Goal: Information Seeking & Learning: Learn about a topic

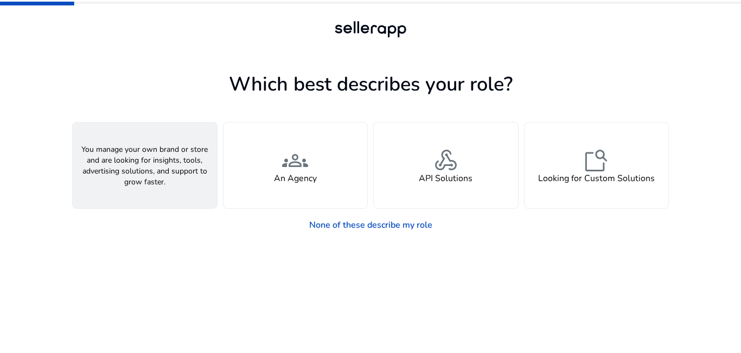
click at [105, 132] on div "person A Seller" at bounding box center [145, 166] width 144 height 86
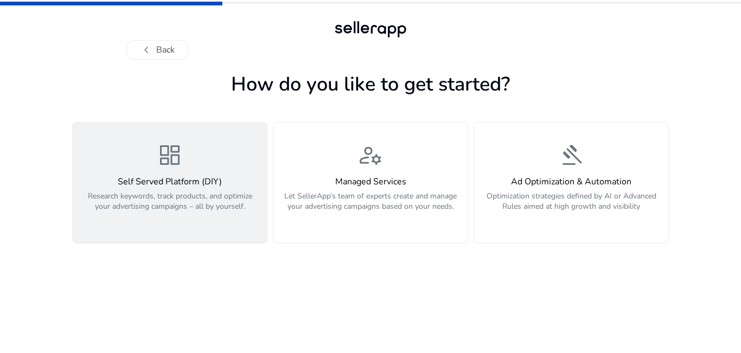
click at [176, 192] on p "Research keywords, track products, and optimize your advertising campaigns – al…" at bounding box center [169, 207] width 181 height 33
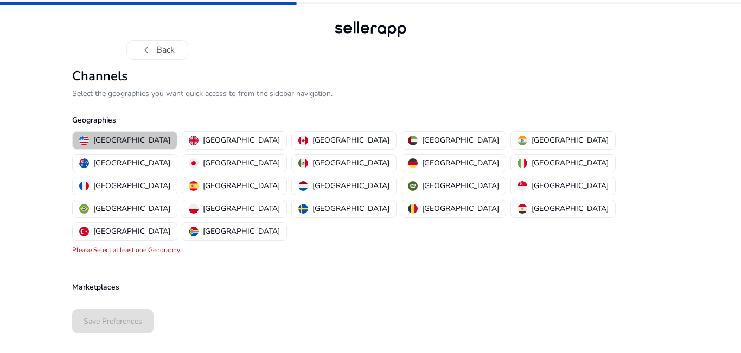
click at [133, 139] on p "[GEOGRAPHIC_DATA]" at bounding box center [131, 140] width 77 height 11
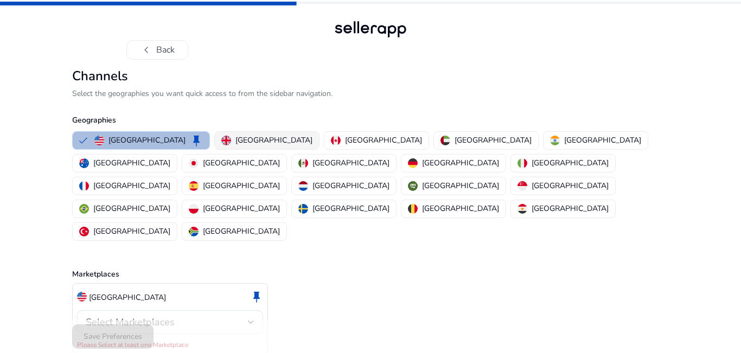
click at [236, 139] on p "United Kingdom" at bounding box center [274, 140] width 77 height 11
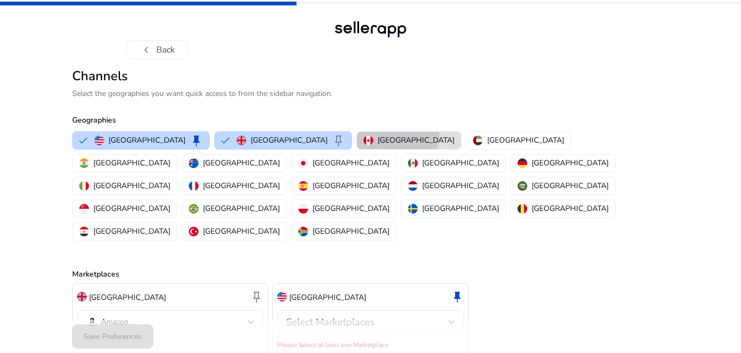
click at [378, 136] on p "Canada" at bounding box center [416, 140] width 77 height 11
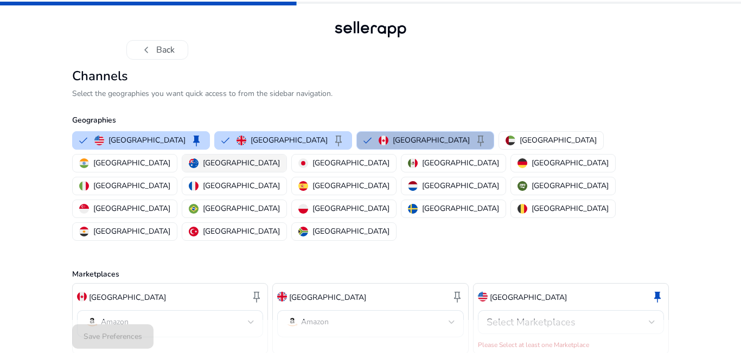
click at [280, 157] on p "Australia" at bounding box center [241, 162] width 77 height 11
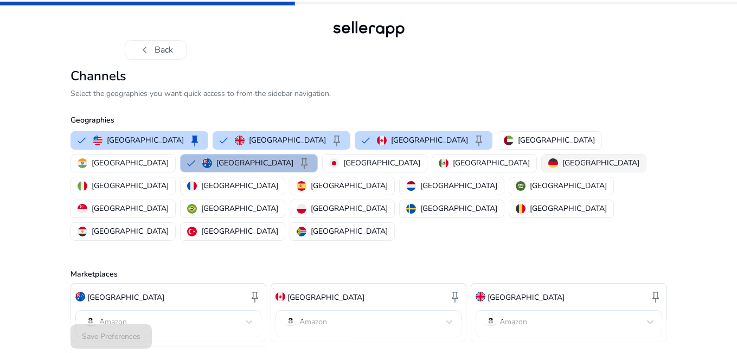
click at [563, 163] on p "Germany" at bounding box center [601, 162] width 77 height 11
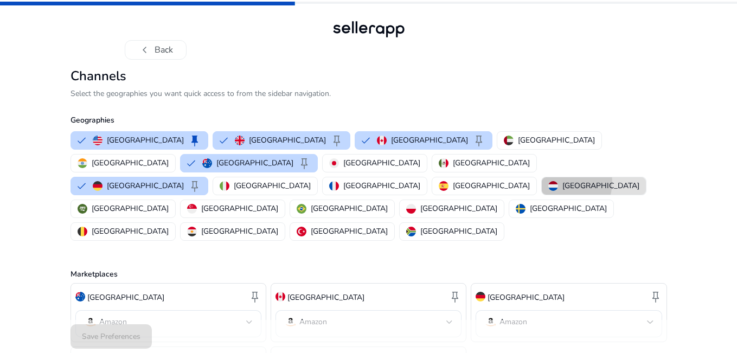
click at [549, 180] on div "Netherlands" at bounding box center [594, 185] width 91 height 11
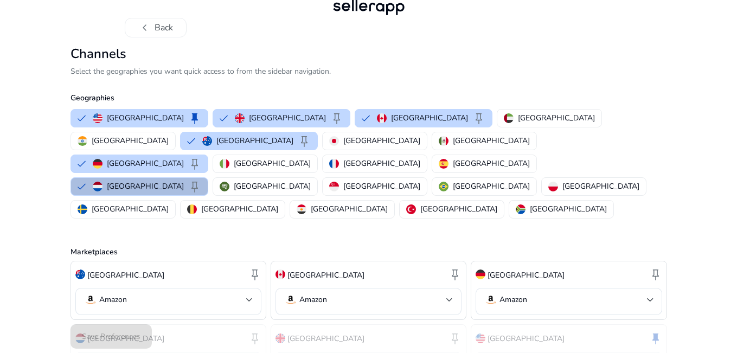
scroll to position [61, 0]
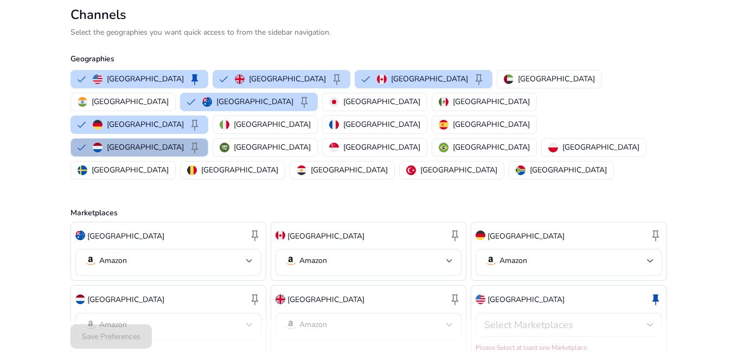
click at [574, 319] on div "Select Marketplaces" at bounding box center [566, 325] width 162 height 12
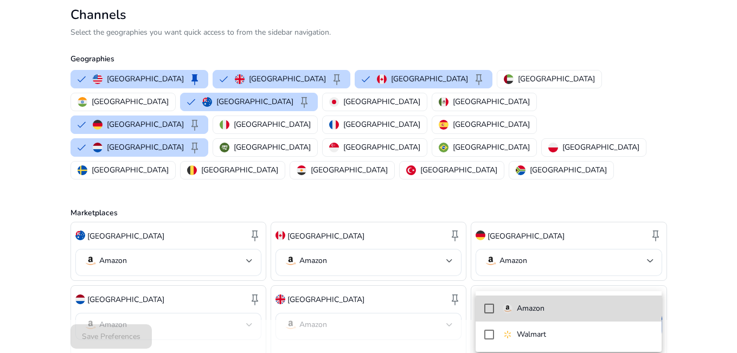
click at [595, 310] on span "Amazon" at bounding box center [578, 309] width 150 height 12
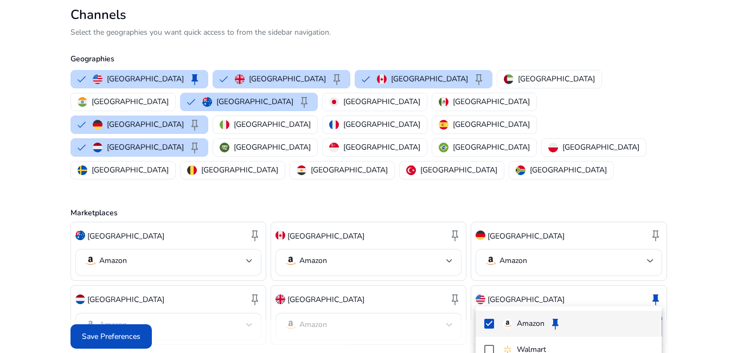
scroll to position [49, 0]
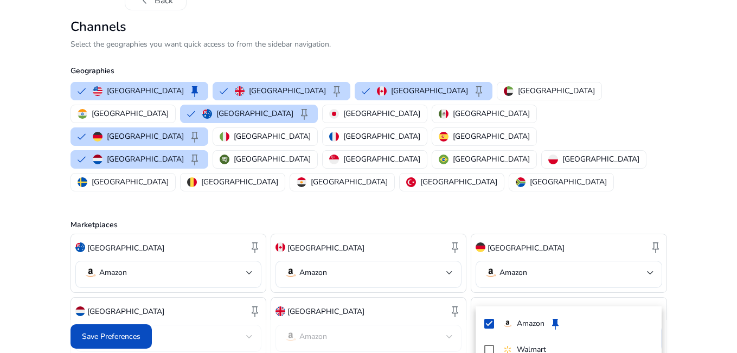
click at [703, 228] on div at bounding box center [368, 176] width 737 height 353
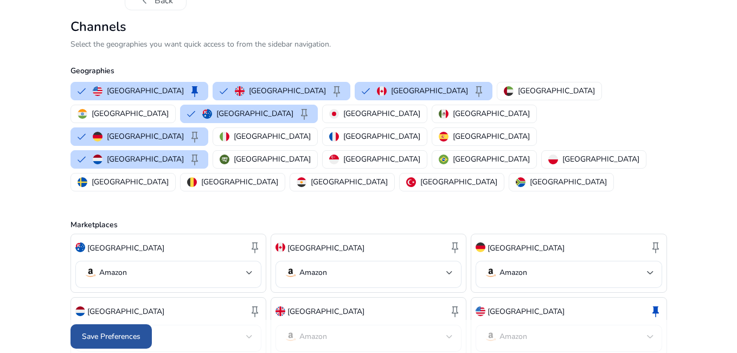
click at [104, 337] on span "Save Preferences" at bounding box center [111, 336] width 59 height 11
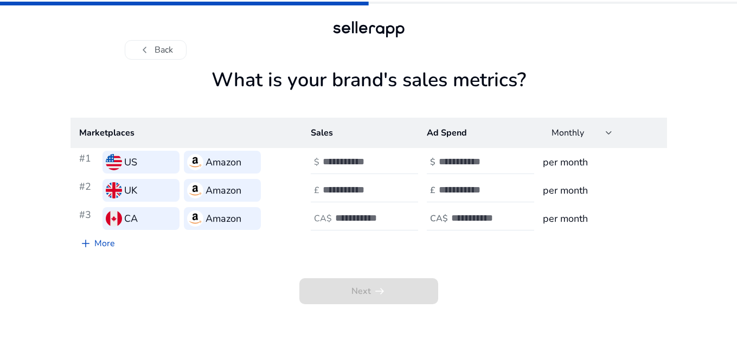
scroll to position [0, 0]
click at [384, 295] on span "Next arrow_right_alt" at bounding box center [370, 291] width 139 height 26
click at [358, 161] on input "number" at bounding box center [361, 162] width 73 height 12
type input "*"
click at [394, 161] on input "*" at bounding box center [361, 162] width 73 height 12
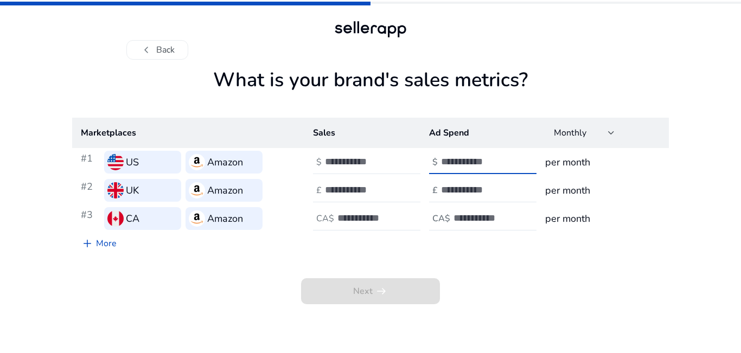
click at [479, 162] on input "number" at bounding box center [477, 162] width 73 height 12
click at [510, 165] on input "**" at bounding box center [477, 162] width 73 height 12
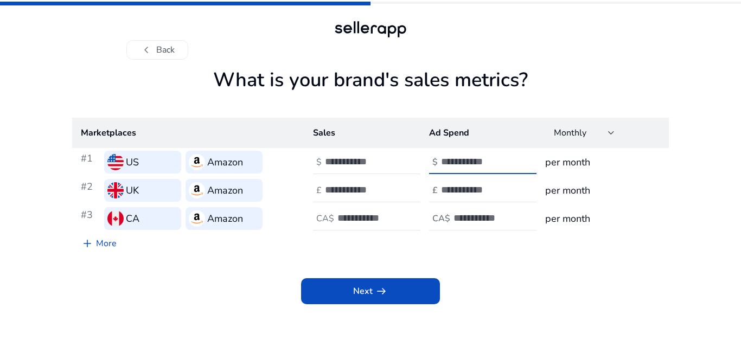
click at [510, 158] on input "*" at bounding box center [477, 162] width 73 height 12
type input "****"
click at [355, 190] on input "number" at bounding box center [361, 190] width 73 height 12
type input "**"
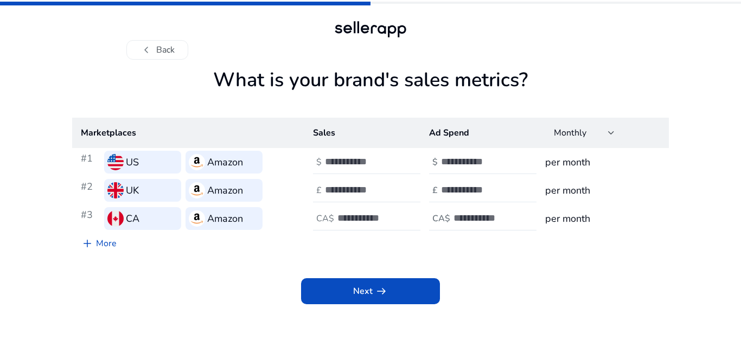
click at [462, 180] on div at bounding box center [490, 191] width 98 height 24
type input "****"
click at [339, 214] on input "number" at bounding box center [374, 218] width 73 height 12
type input "**"
click at [483, 219] on input "number" at bounding box center [490, 218] width 73 height 12
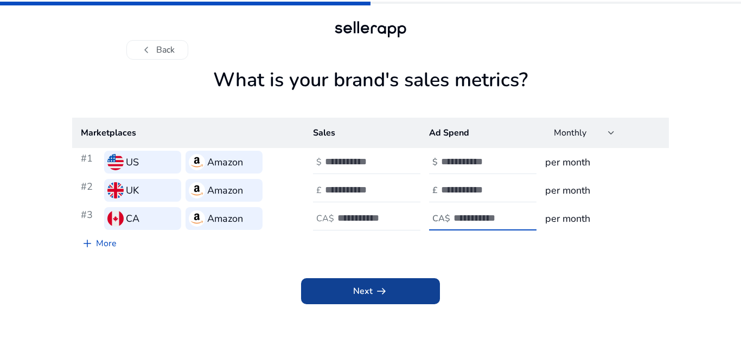
type input "****"
click at [416, 293] on span at bounding box center [370, 291] width 139 height 26
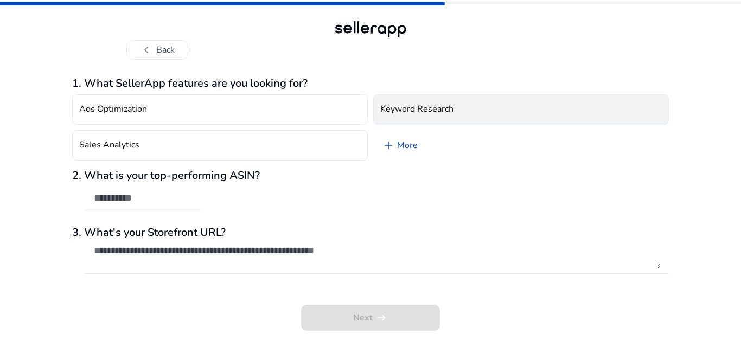
click at [441, 104] on h4 "Keyword Research" at bounding box center [416, 109] width 73 height 10
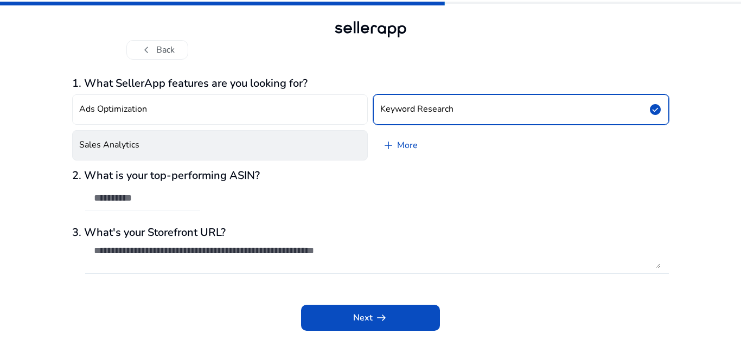
click at [272, 145] on button "Sales Analytics" at bounding box center [220, 145] width 296 height 30
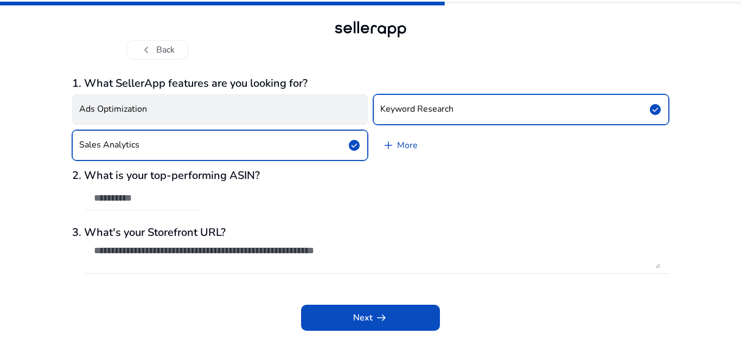
click at [270, 116] on button "Ads Optimization" at bounding box center [220, 109] width 296 height 30
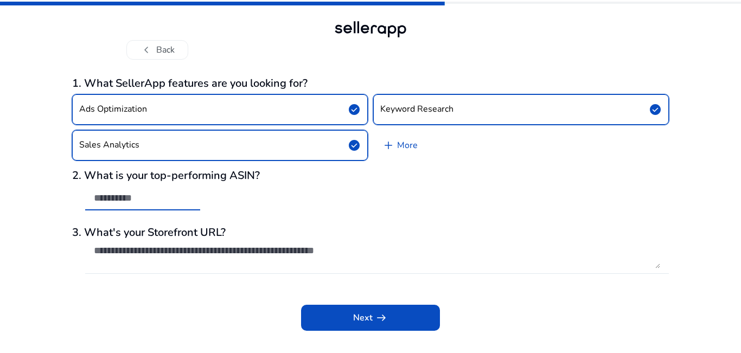
click at [191, 199] on input "text" at bounding box center [143, 198] width 98 height 12
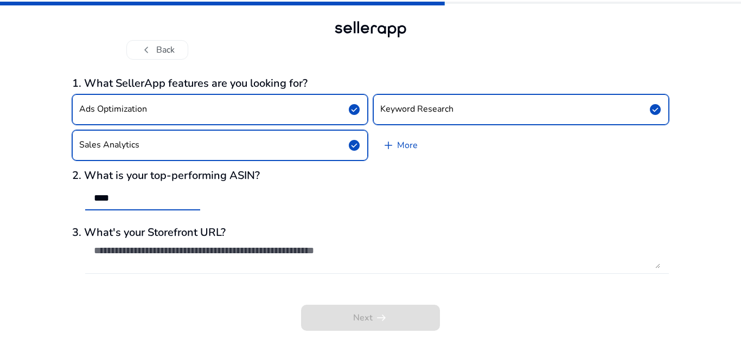
type input "****"
click at [183, 241] on div at bounding box center [377, 256] width 567 height 35
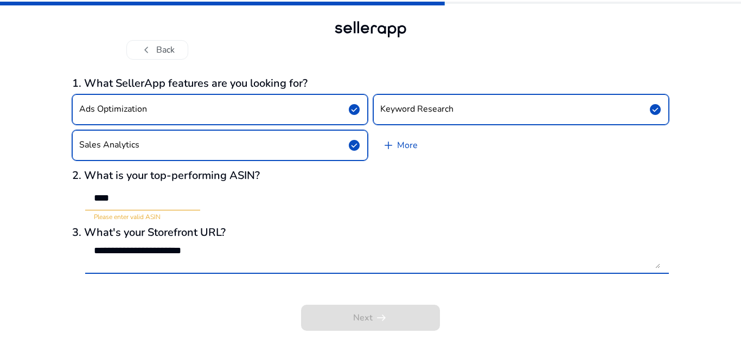
type textarea "**********"
click at [244, 308] on div "Next arrow_right_alt" at bounding box center [370, 310] width 597 height 41
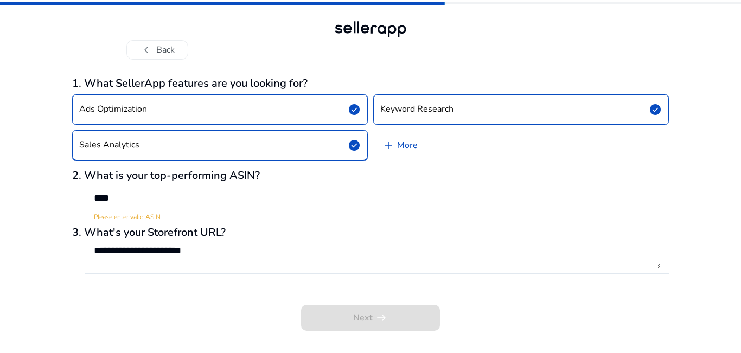
click at [177, 191] on div "****" at bounding box center [143, 199] width 98 height 24
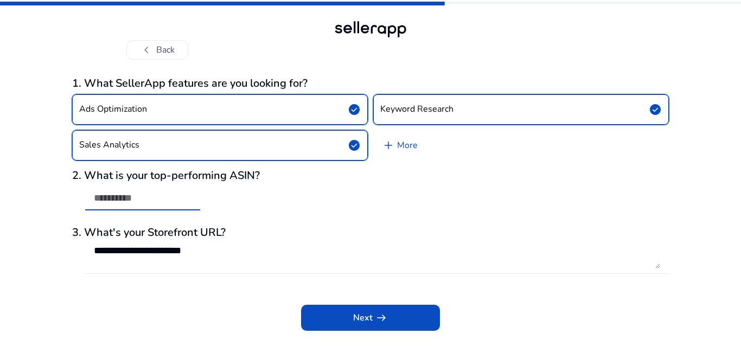
paste input "**********"
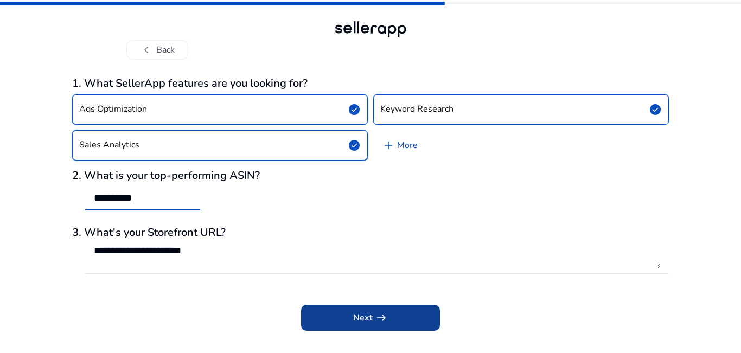
type input "**********"
click at [351, 313] on span at bounding box center [370, 318] width 139 height 26
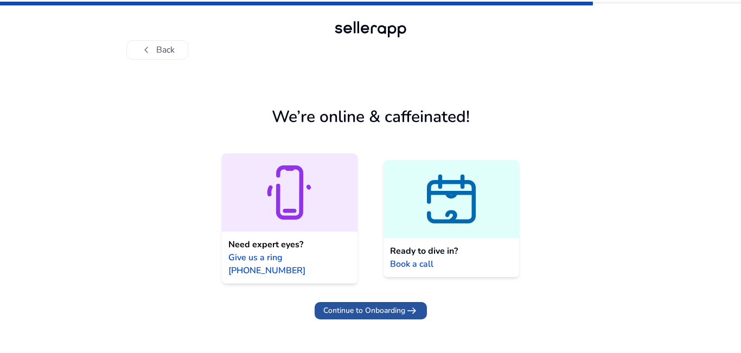
click at [353, 305] on span "Continue to Onboarding" at bounding box center [364, 310] width 82 height 11
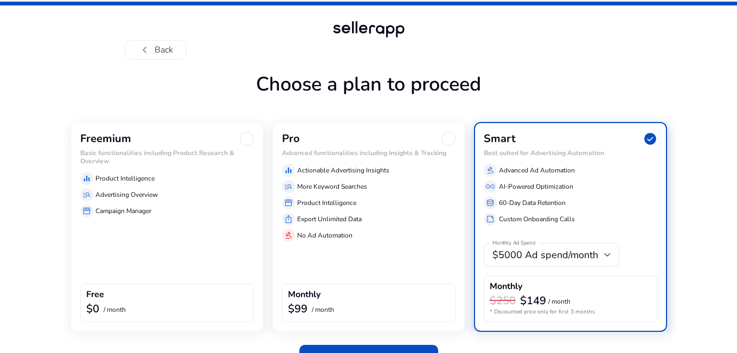
click at [207, 234] on div "Freemium Basic functionalities including Product Research & Overview equalizer …" at bounding box center [167, 227] width 193 height 210
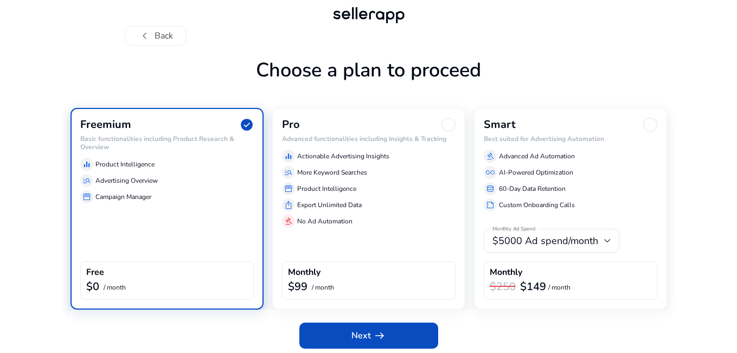
scroll to position [18, 0]
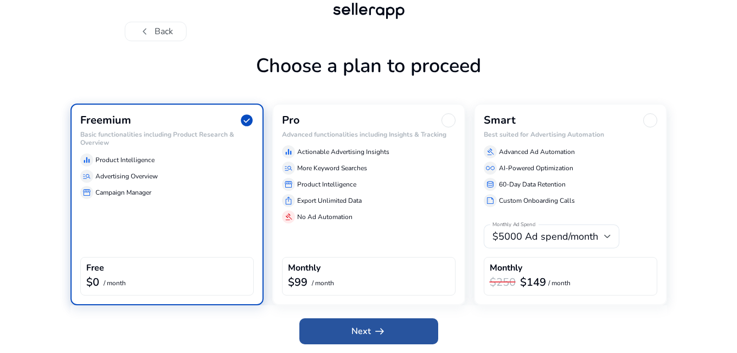
click at [350, 334] on span at bounding box center [369, 332] width 139 height 26
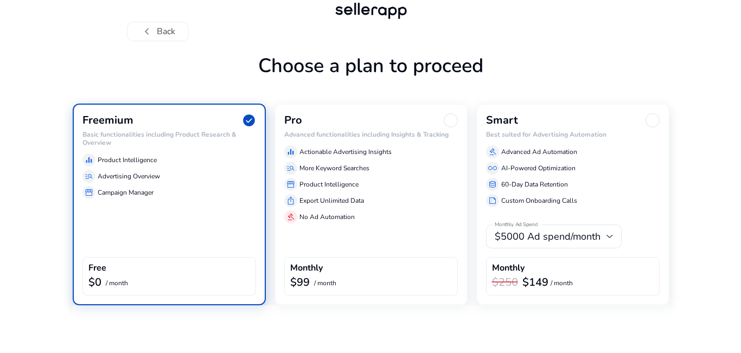
scroll to position [0, 0]
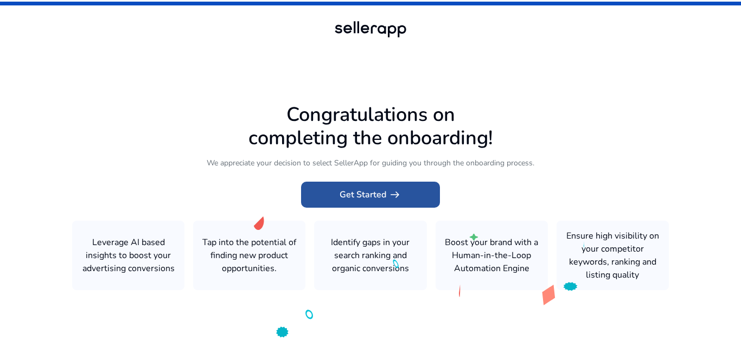
click at [398, 188] on span "arrow_right_alt" at bounding box center [395, 194] width 13 height 13
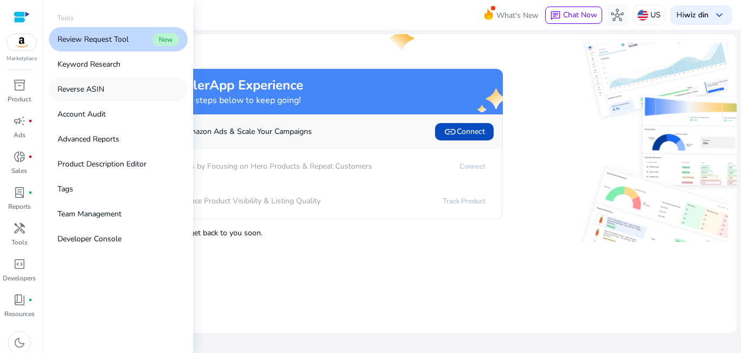
click at [117, 93] on link "Reverse ASIN" at bounding box center [118, 89] width 139 height 24
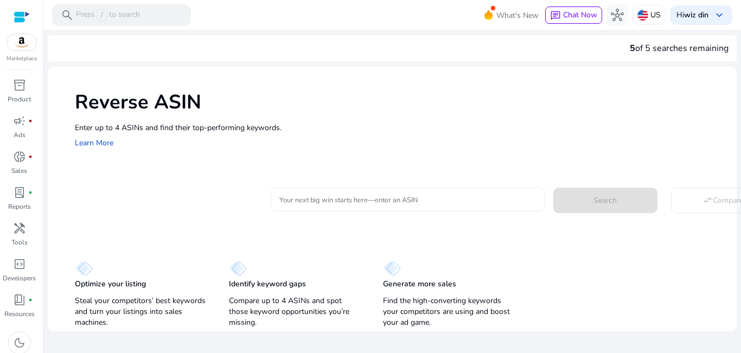
click at [332, 200] on input "Your next big win starts here—enter an ASIN" at bounding box center [407, 200] width 257 height 12
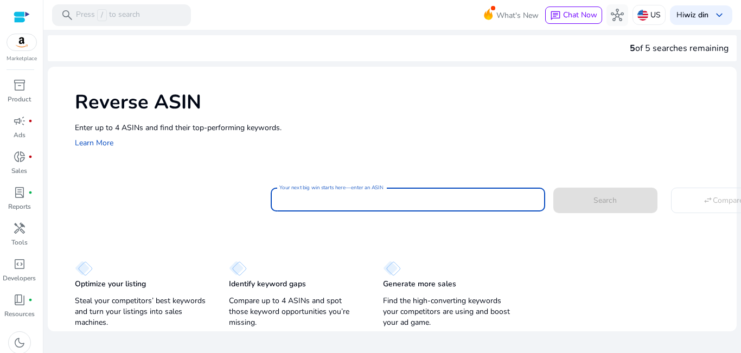
paste input "**********"
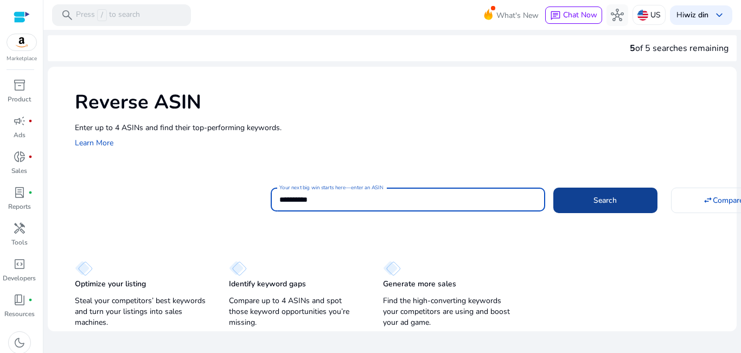
type input "**********"
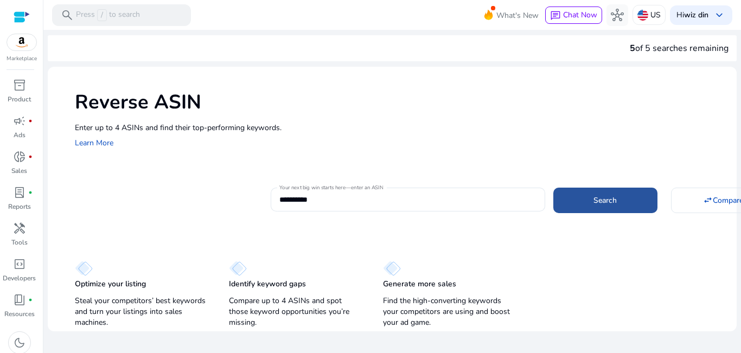
click at [620, 199] on span at bounding box center [605, 200] width 104 height 26
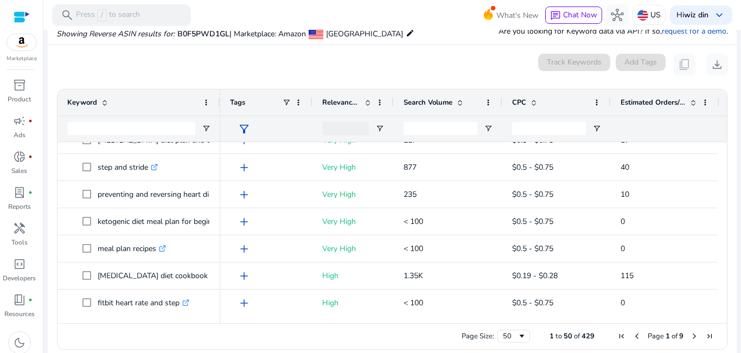
scroll to position [722, 0]
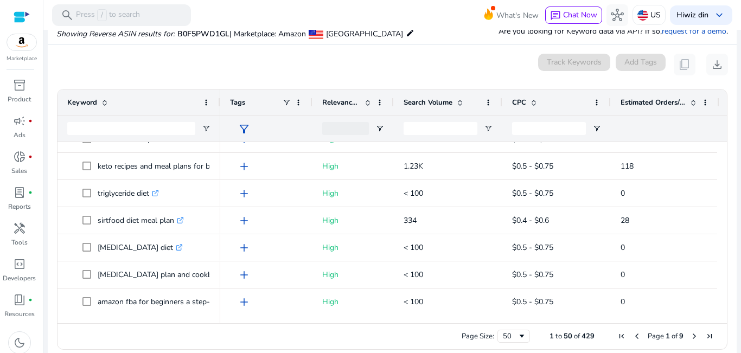
click at [679, 69] on app-icon-holder "content_copy" at bounding box center [685, 65] width 22 height 22
click at [679, 61] on app-icon-holder "content_copy" at bounding box center [685, 65] width 22 height 22
click at [677, 64] on app-icon-holder "content_copy" at bounding box center [685, 65] width 22 height 22
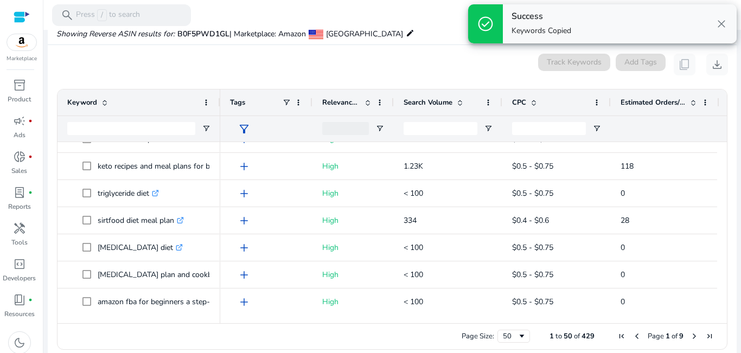
click at [724, 19] on span "close" at bounding box center [721, 23] width 13 height 13
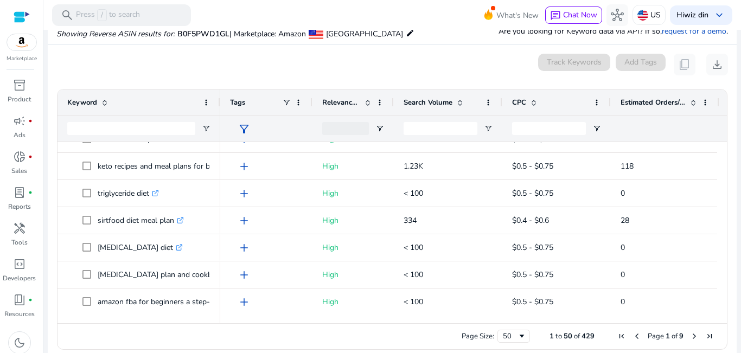
click at [682, 61] on app-icon-holder "content_copy" at bounding box center [685, 65] width 22 height 22
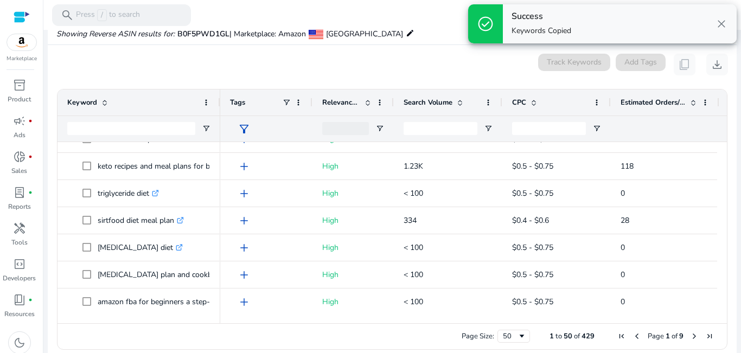
click at [482, 47] on div "check_circle Success Keywords Copied close" at bounding box center [602, 24] width 277 height 48
click at [721, 20] on span "close" at bounding box center [721, 23] width 13 height 13
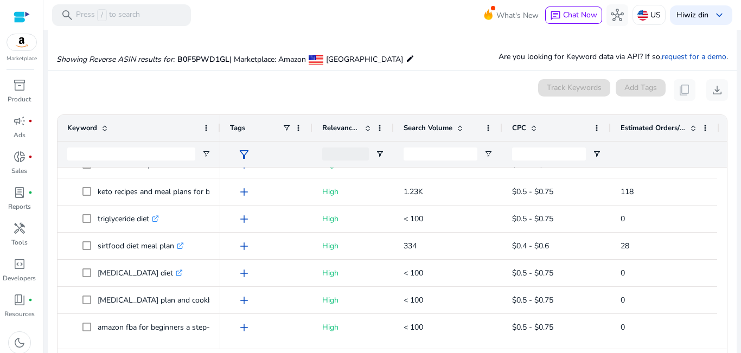
scroll to position [81, 0]
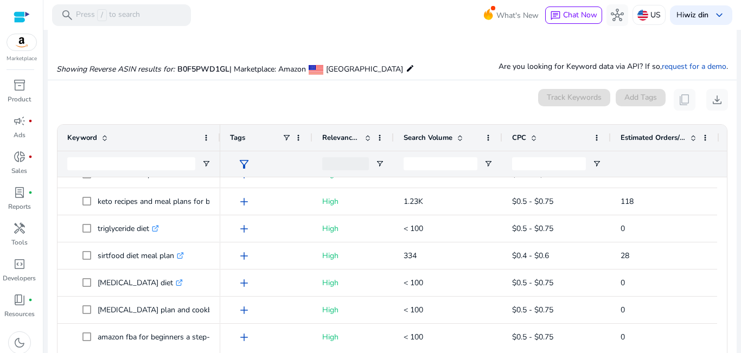
click at [683, 98] on app-icon-holder "content_copy" at bounding box center [685, 100] width 22 height 22
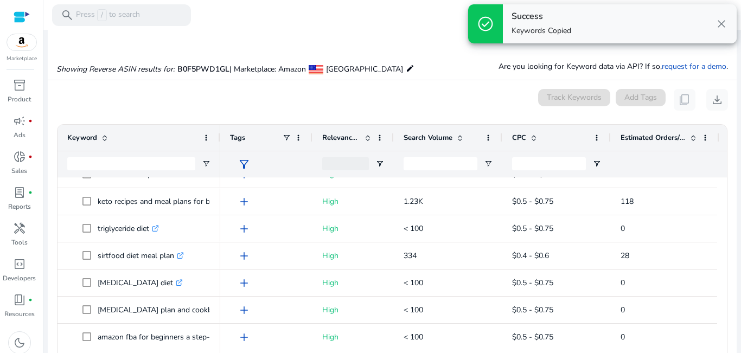
click at [475, 101] on div "0 keyword(s) selected Track Keywords Add Tags content_copy download" at bounding box center [392, 100] width 672 height 22
click at [723, 22] on span "close" at bounding box center [721, 23] width 13 height 13
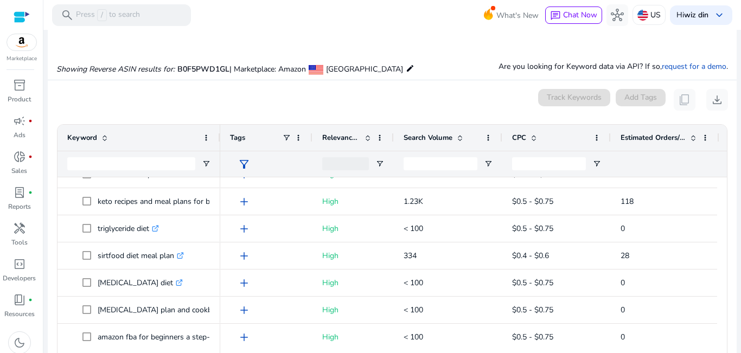
click at [686, 101] on app-icon-holder "content_copy" at bounding box center [685, 100] width 22 height 22
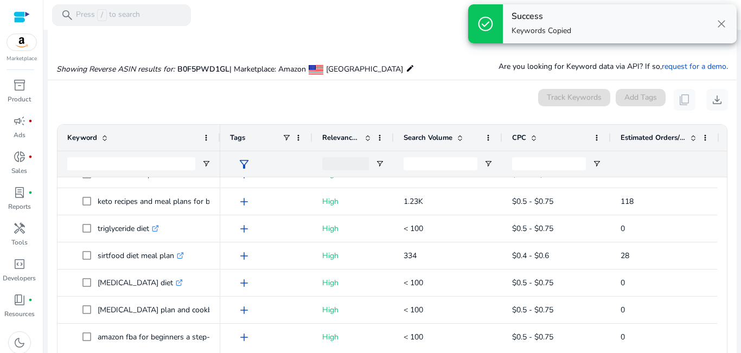
click at [686, 101] on app-icon-holder "content_copy" at bounding box center [685, 100] width 22 height 22
copy span "content_copy"
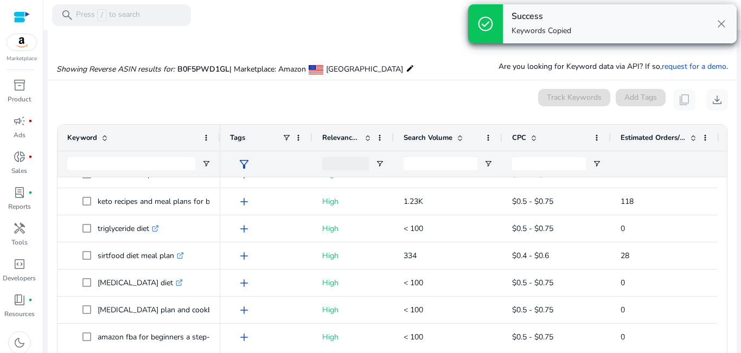
click at [686, 101] on app-icon-holder "content_copy" at bounding box center [685, 100] width 22 height 22
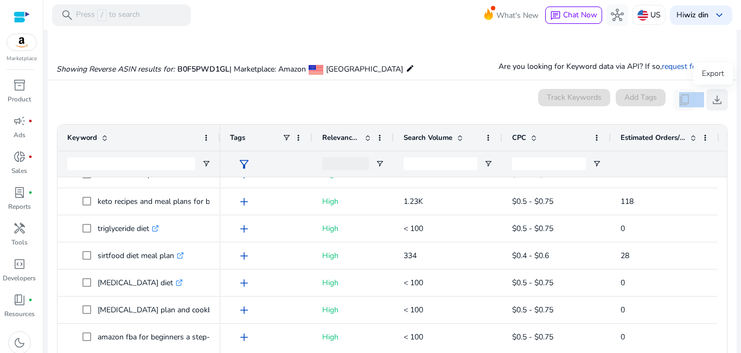
click at [717, 106] on span "download" at bounding box center [717, 99] width 13 height 13
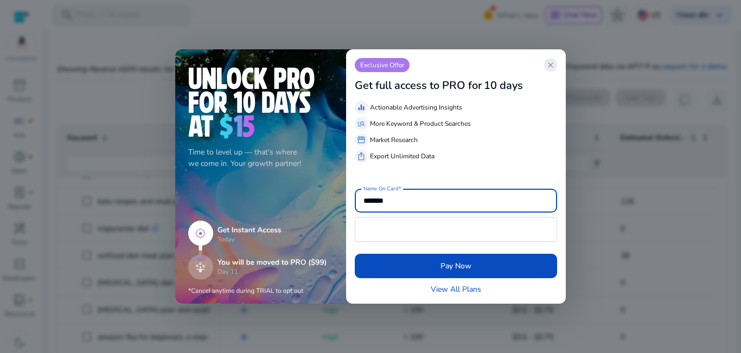
click at [552, 66] on span "close" at bounding box center [550, 65] width 9 height 9
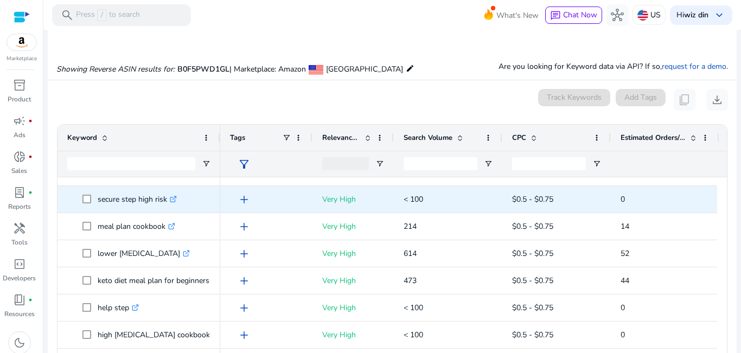
scroll to position [120, 0]
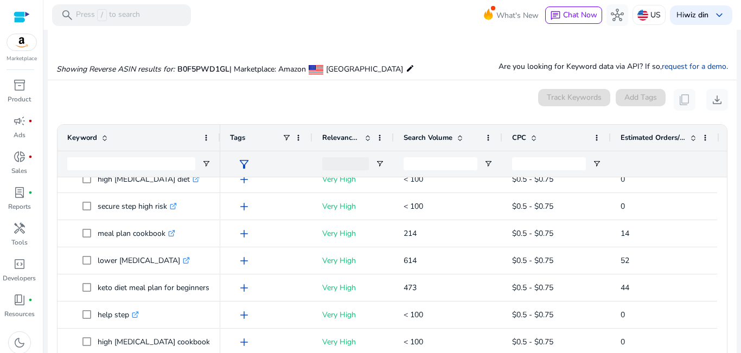
click at [682, 66] on link "request for a demo" at bounding box center [694, 66] width 65 height 10
click at [681, 101] on app-icon-holder "content_copy" at bounding box center [685, 100] width 22 height 22
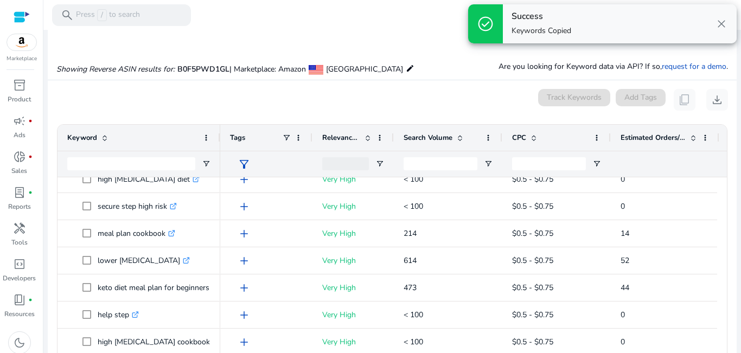
click at [681, 101] on app-icon-holder "content_copy" at bounding box center [685, 100] width 22 height 22
copy span "content_copy"
click at [681, 101] on app-icon-holder "content_copy" at bounding box center [685, 100] width 22 height 22
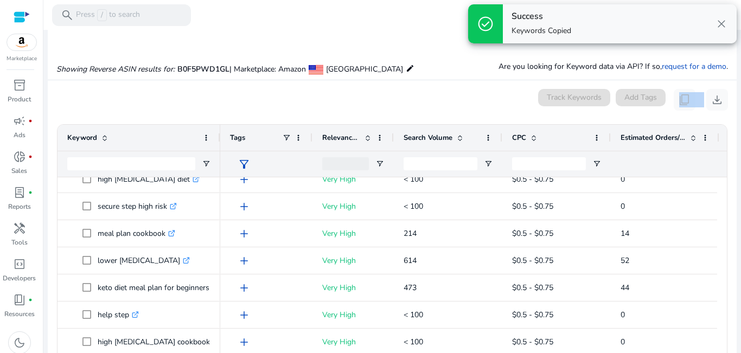
copy span "content_copy"
click at [681, 101] on app-icon-holder "content_copy" at bounding box center [685, 100] width 22 height 22
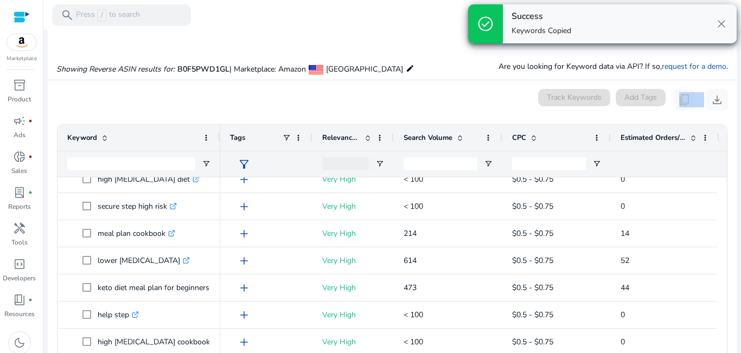
click at [681, 101] on app-icon-holder "content_copy" at bounding box center [685, 100] width 22 height 22
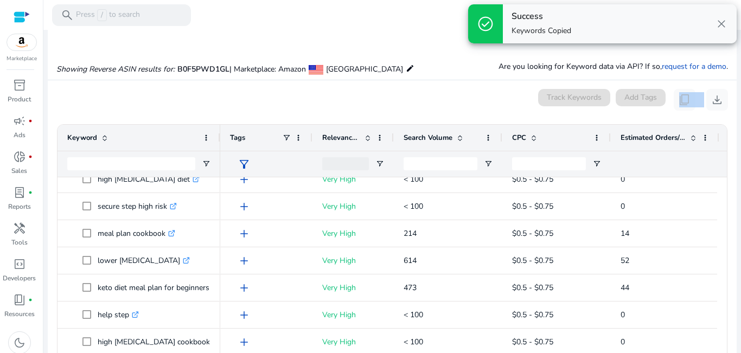
click at [681, 101] on app-icon-holder "content_copy" at bounding box center [685, 100] width 22 height 22
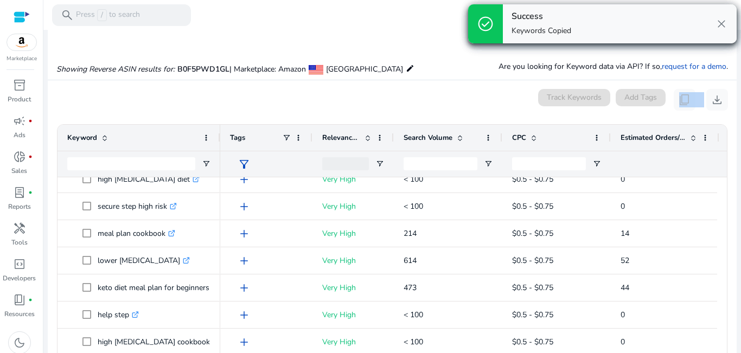
click at [681, 101] on app-icon-holder "content_copy" at bounding box center [685, 100] width 22 height 22
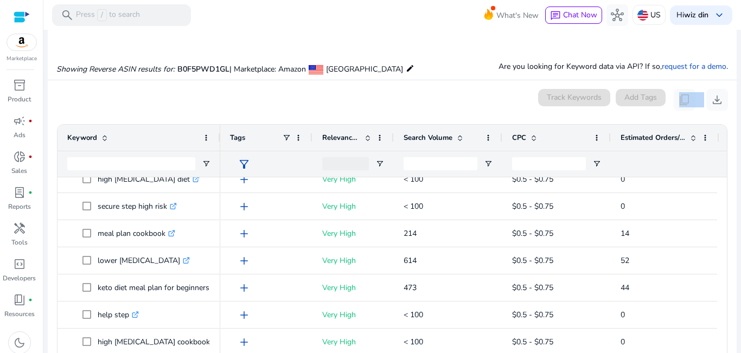
click at [681, 101] on app-icon-holder "content_copy" at bounding box center [685, 100] width 22 height 22
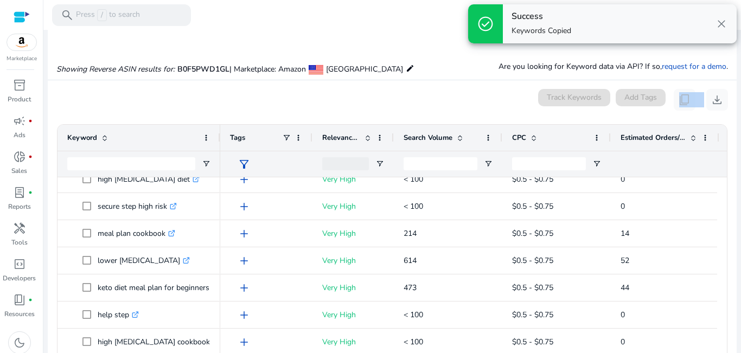
click at [681, 101] on app-icon-holder "content_copy" at bounding box center [685, 100] width 22 height 22
click at [204, 138] on span at bounding box center [206, 137] width 9 height 9
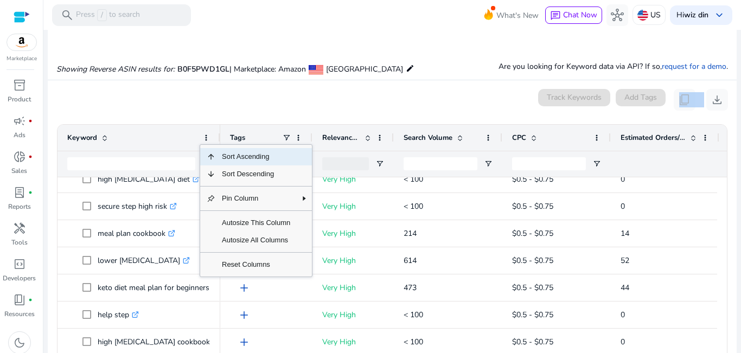
click at [104, 138] on span at bounding box center [104, 137] width 9 height 9
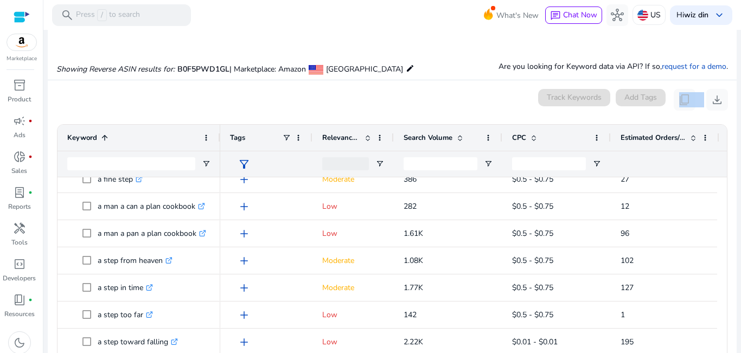
click at [104, 138] on span at bounding box center [104, 137] width 9 height 9
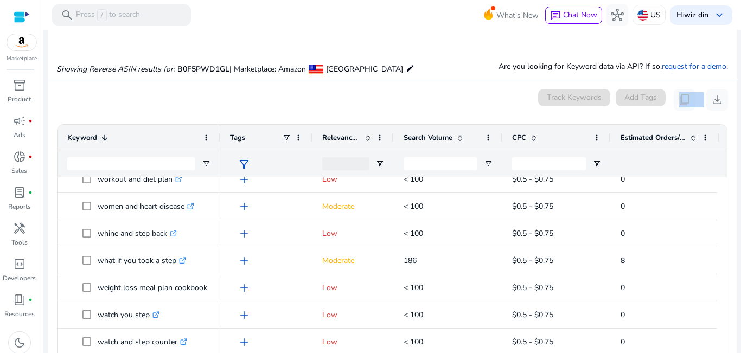
click at [104, 138] on span at bounding box center [104, 137] width 9 height 9
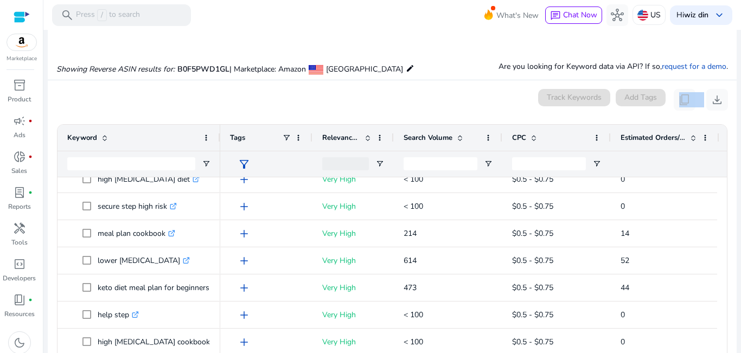
click at [679, 98] on app-icon-holder "content_copy" at bounding box center [685, 100] width 22 height 22
copy span "content_copy"
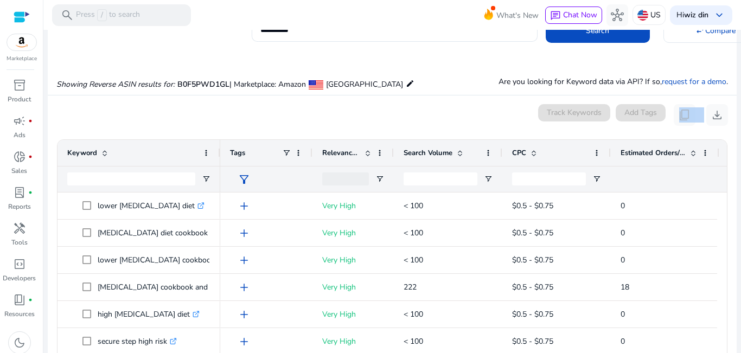
scroll to position [66, 0]
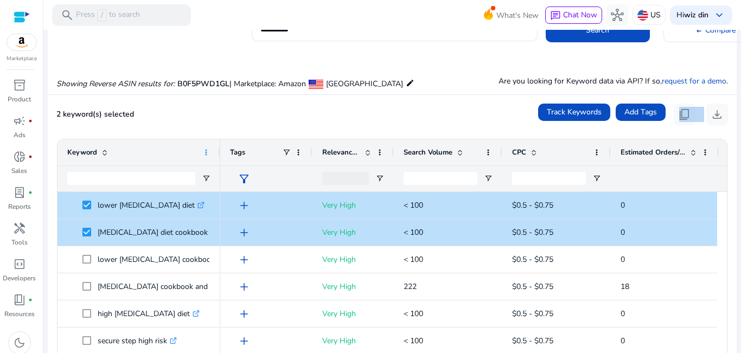
click at [206, 153] on span at bounding box center [206, 152] width 9 height 9
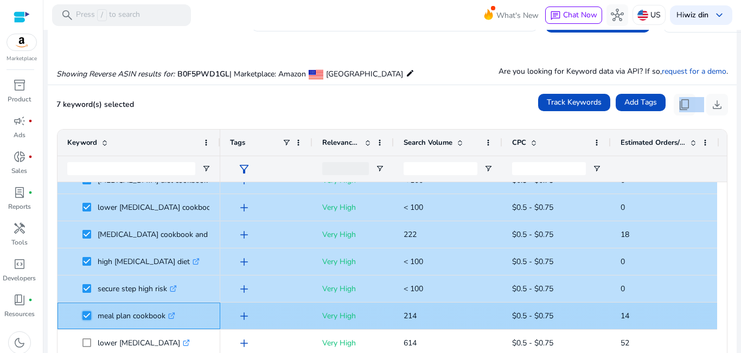
scroll to position [104, 0]
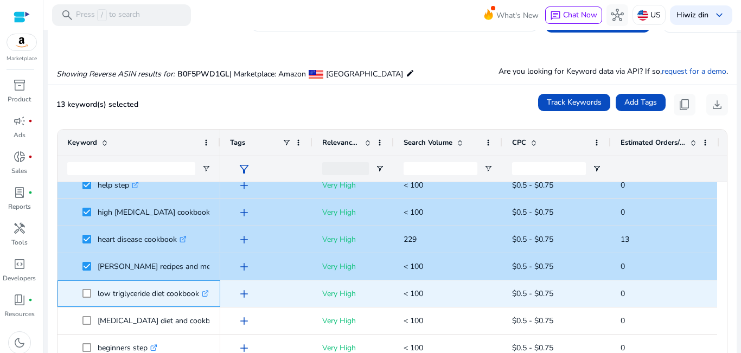
click at [92, 294] on span at bounding box center [89, 294] width 15 height 22
click at [91, 294] on span at bounding box center [89, 294] width 15 height 22
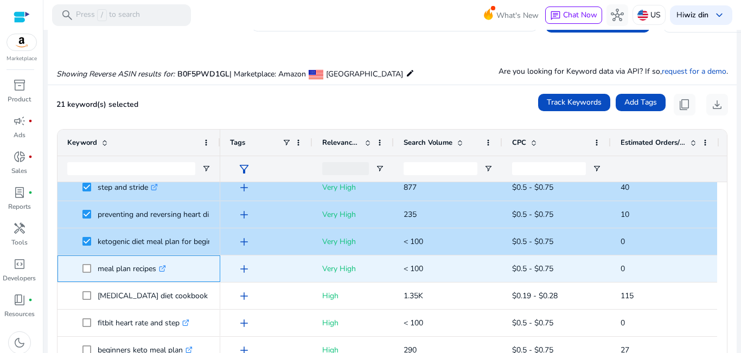
click at [82, 265] on span "meal plan recipes .st0{fill:#2c8af8}" at bounding box center [138, 269] width 143 height 22
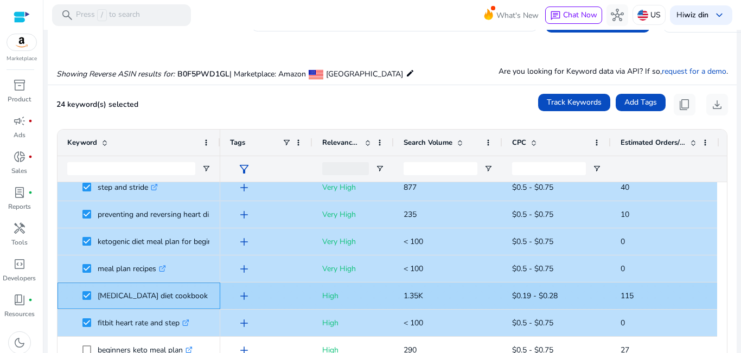
click at [211, 296] on icon ".st0{fill:#2c8af8}" at bounding box center [214, 295] width 7 height 7
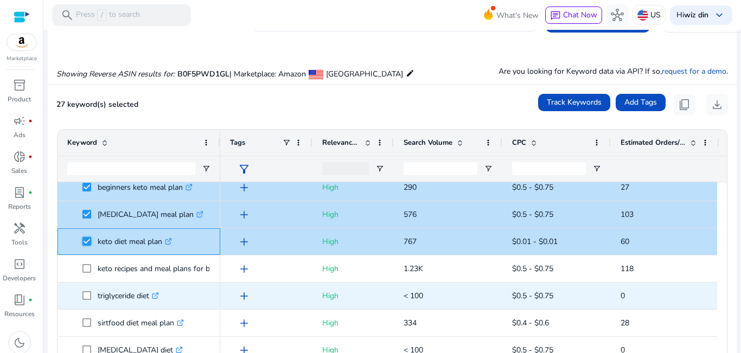
scroll to position [679, 0]
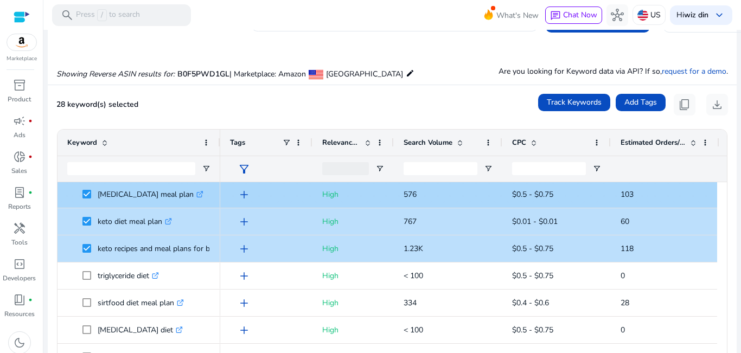
click at [244, 192] on span "add" at bounding box center [244, 194] width 13 height 13
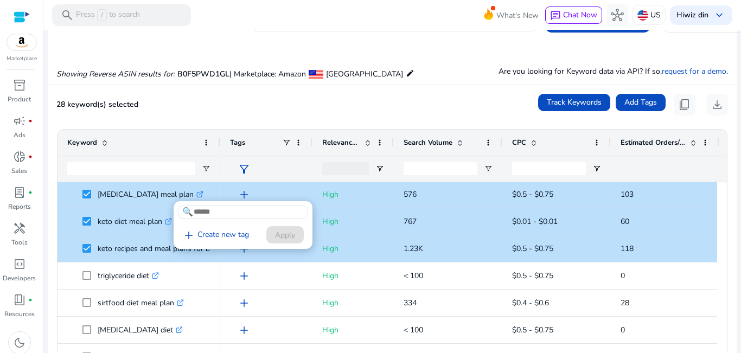
click at [200, 281] on div at bounding box center [370, 176] width 741 height 353
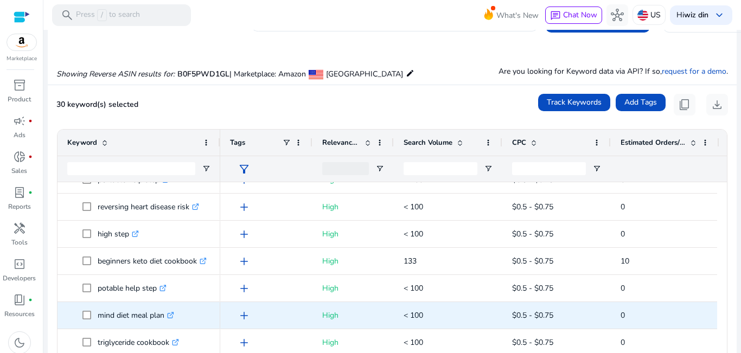
scroll to position [1185, 0]
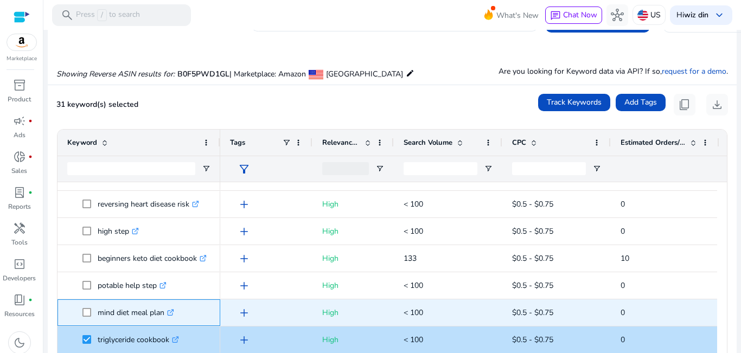
click at [86, 304] on span at bounding box center [89, 313] width 15 height 22
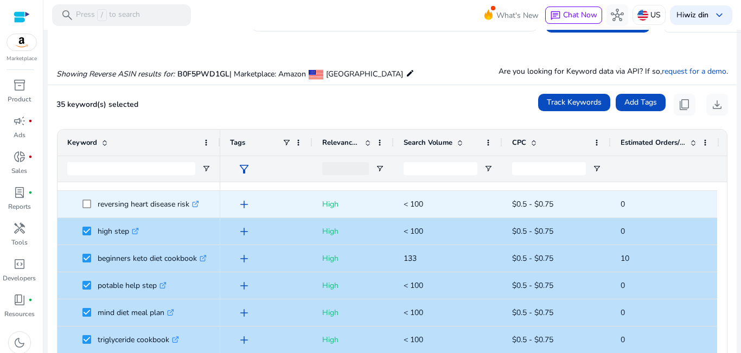
click at [86, 209] on span at bounding box center [89, 204] width 15 height 22
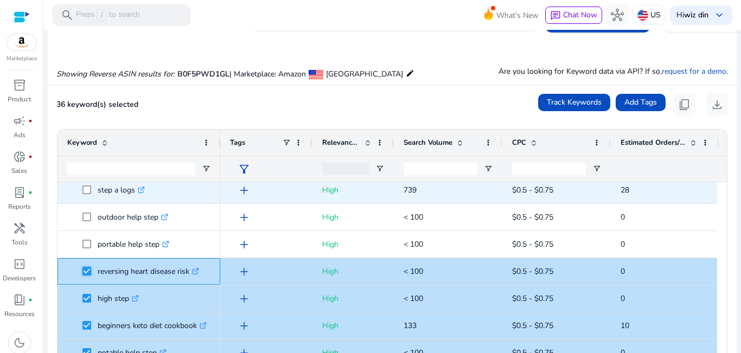
scroll to position [1112, 0]
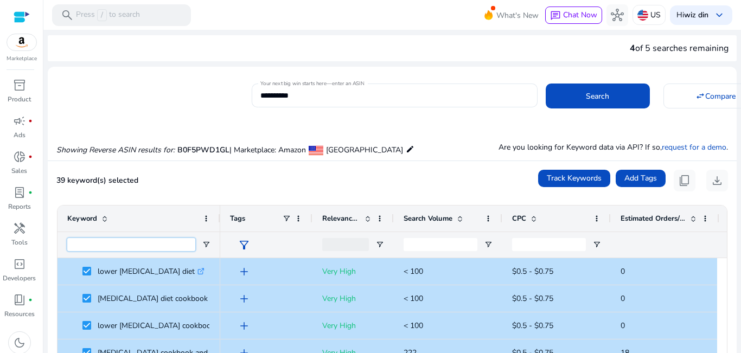
click at [167, 241] on input "Keyword Filter Input" at bounding box center [131, 244] width 128 height 13
click at [206, 243] on span "Open Filter Menu" at bounding box center [206, 244] width 9 height 9
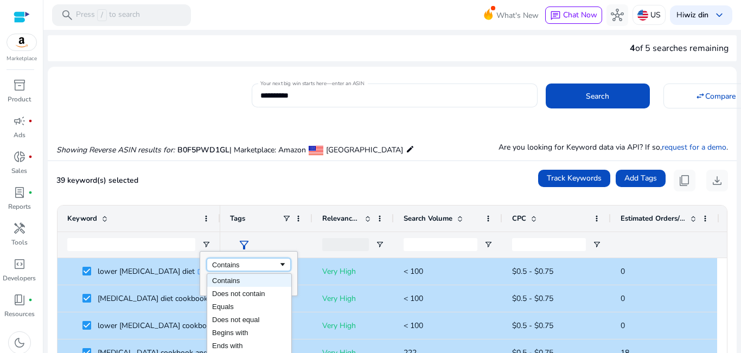
click at [232, 267] on div "Contains" at bounding box center [245, 265] width 66 height 8
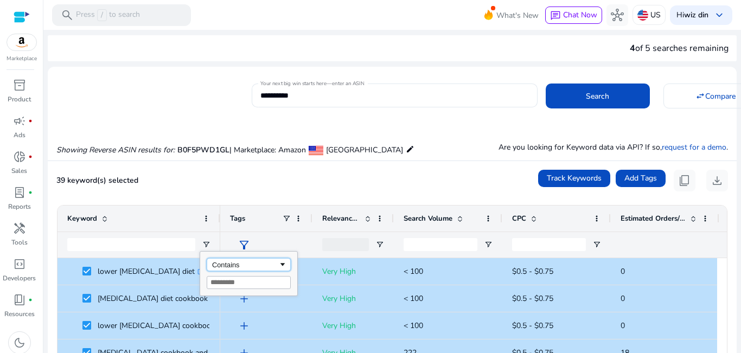
click at [232, 267] on div "Contains" at bounding box center [245, 265] width 66 height 8
click at [112, 138] on div "Showing Reverse ASIN results for: B0F5PWD1GL | Marketplace: Amazon United State…" at bounding box center [392, 138] width 689 height 44
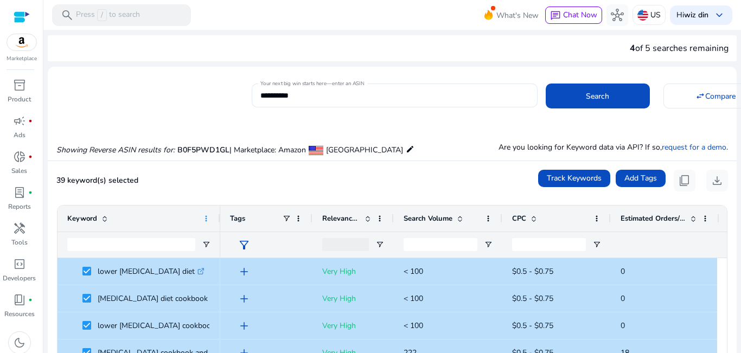
click at [207, 217] on span at bounding box center [206, 218] width 9 height 9
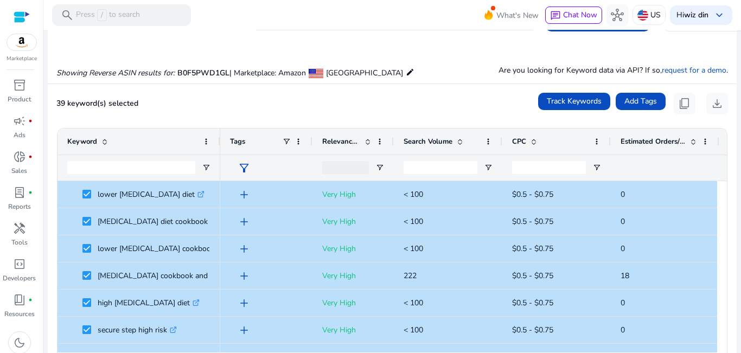
click at [173, 113] on div "39 keyword(s) selected Track Keywords Add Tags content_copy download" at bounding box center [392, 104] width 672 height 22
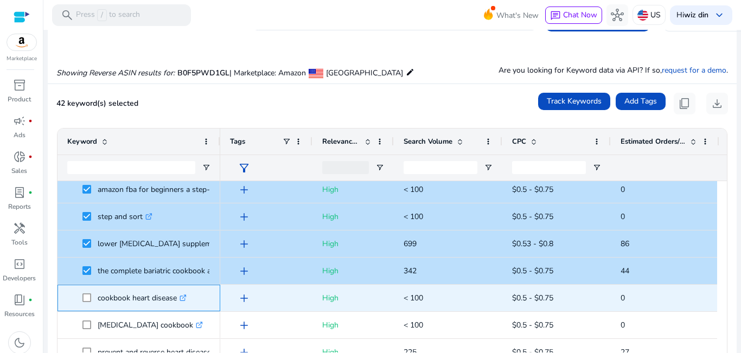
click at [84, 293] on span at bounding box center [89, 298] width 15 height 22
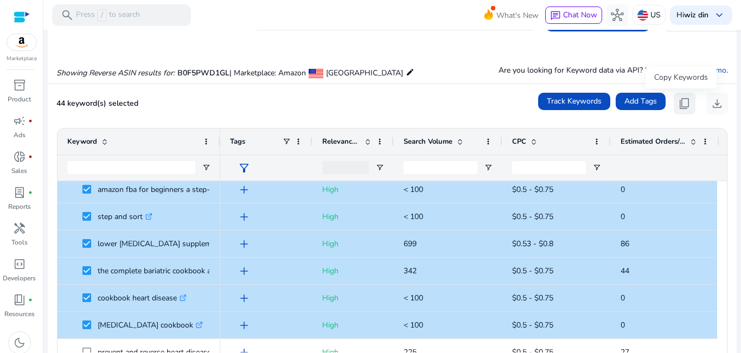
click at [680, 103] on span "content_copy" at bounding box center [684, 103] width 13 height 13
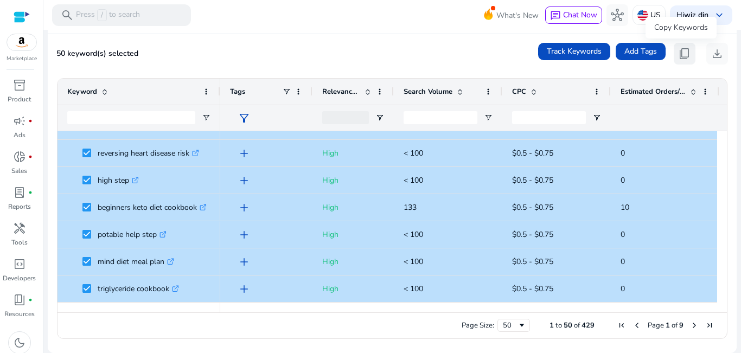
click at [680, 53] on span "content_copy" at bounding box center [684, 53] width 13 height 13
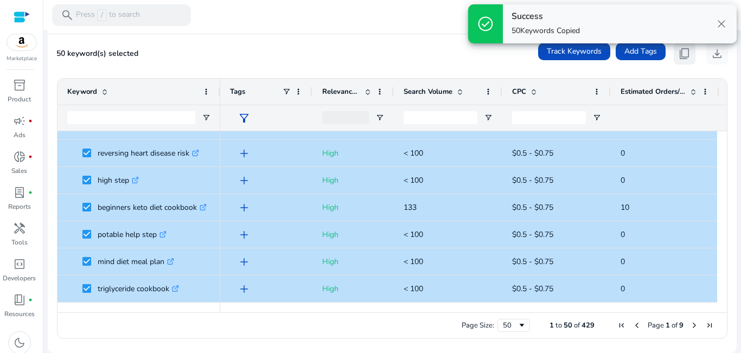
click at [680, 53] on span "content_copy" at bounding box center [684, 53] width 13 height 13
click at [104, 90] on span at bounding box center [104, 91] width 9 height 9
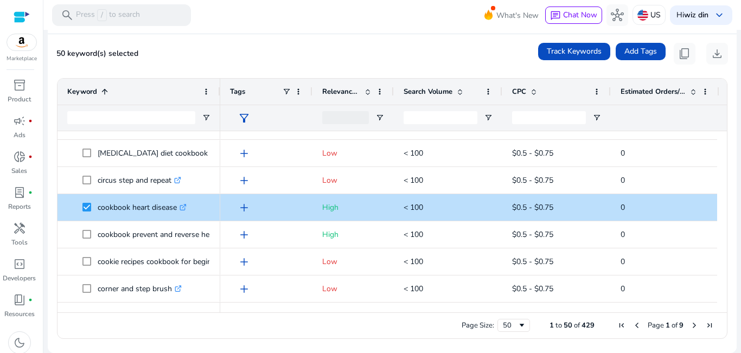
click at [104, 90] on span at bounding box center [104, 91] width 9 height 9
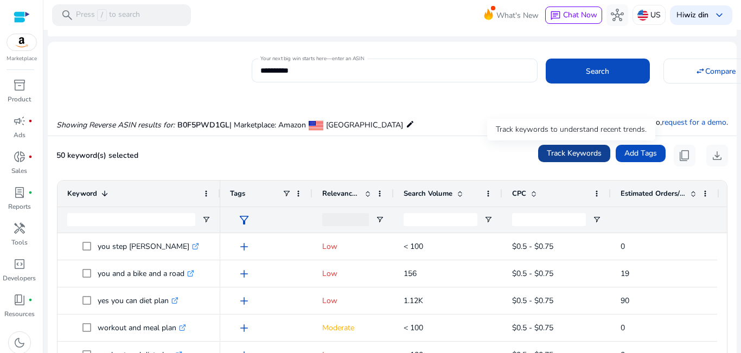
click at [571, 152] on span "Track Keywords" at bounding box center [574, 153] width 55 height 11
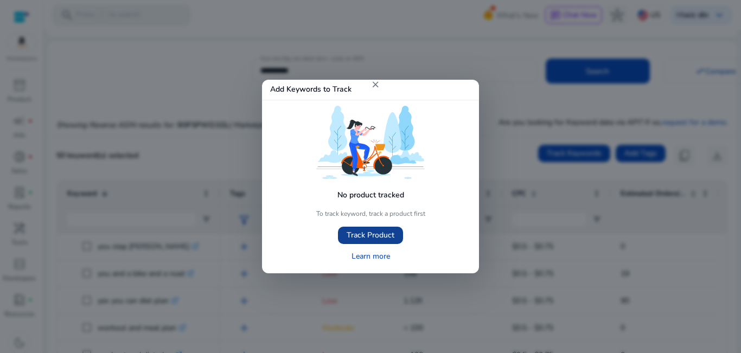
click at [351, 232] on span "Track Product" at bounding box center [371, 235] width 48 height 11
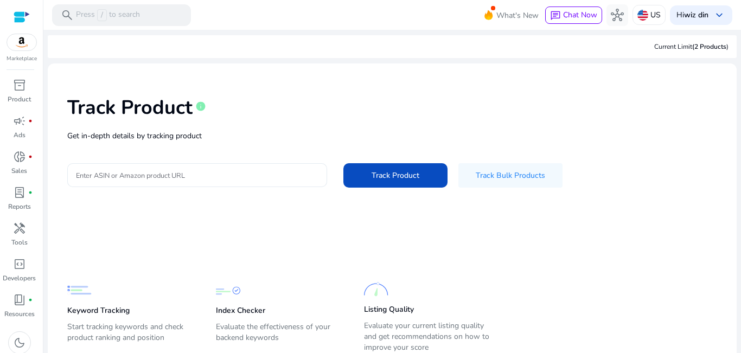
click at [199, 168] on div at bounding box center [197, 175] width 243 height 24
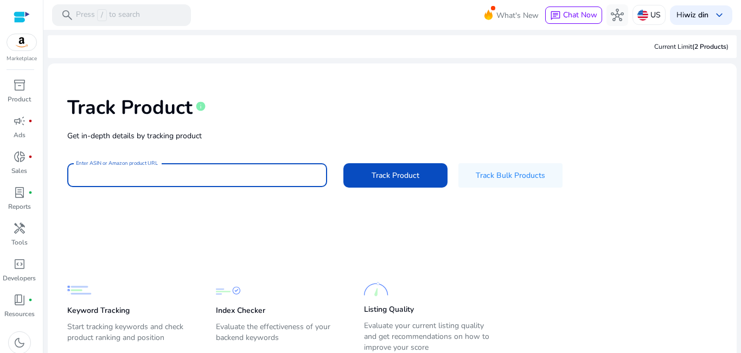
paste input "**********"
type input "**********"
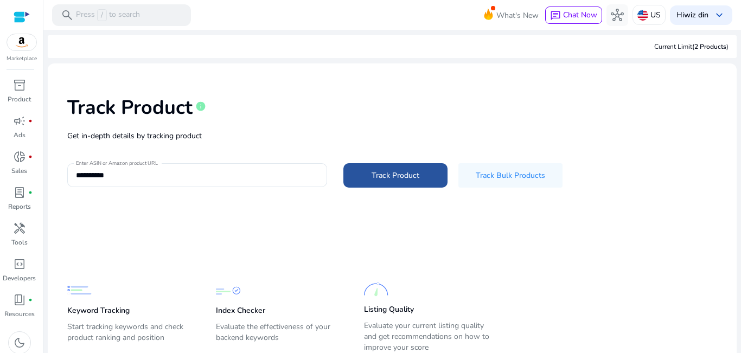
click at [432, 177] on span at bounding box center [395, 175] width 104 height 26
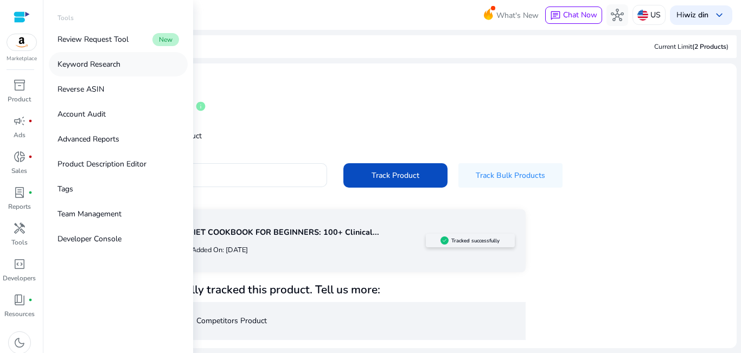
click at [120, 65] on p "Keyword Research" at bounding box center [89, 64] width 63 height 11
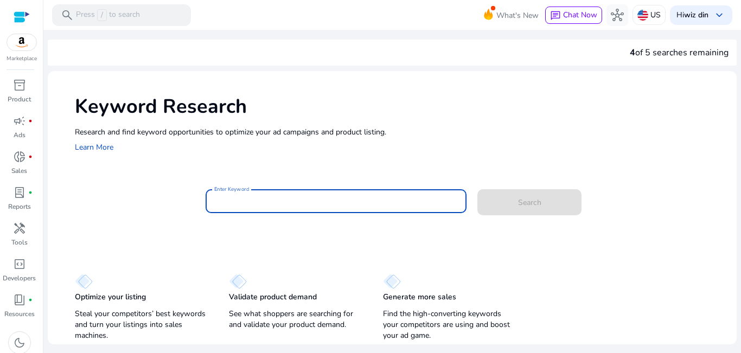
click at [315, 199] on input "Enter Keyword" at bounding box center [336, 201] width 244 height 12
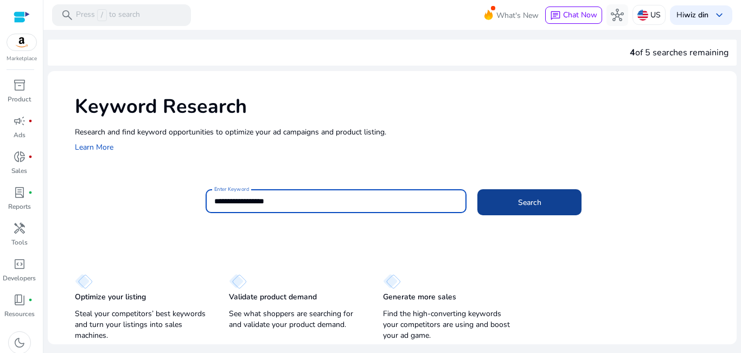
type input "**********"
click at [550, 206] on span at bounding box center [530, 202] width 104 height 26
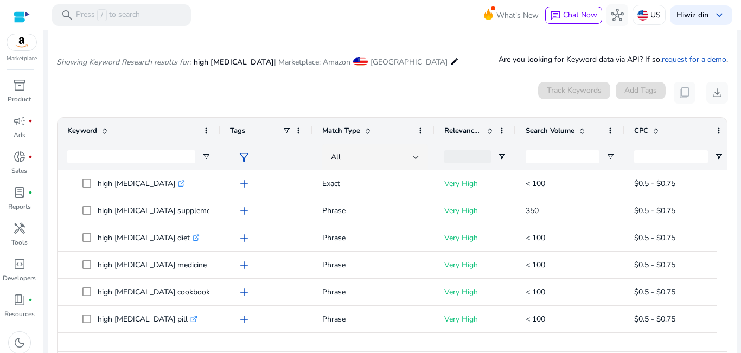
scroll to position [102, 0]
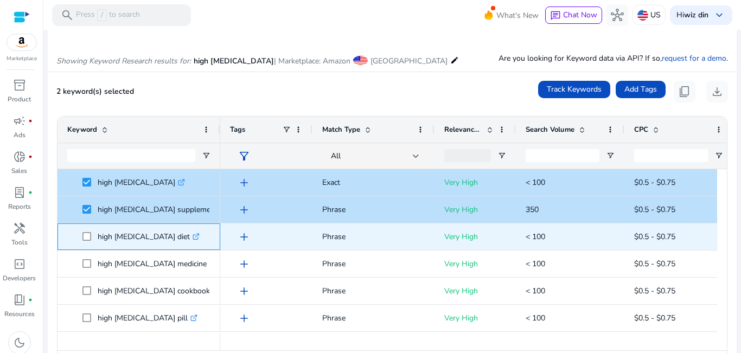
click at [87, 232] on span at bounding box center [89, 237] width 15 height 22
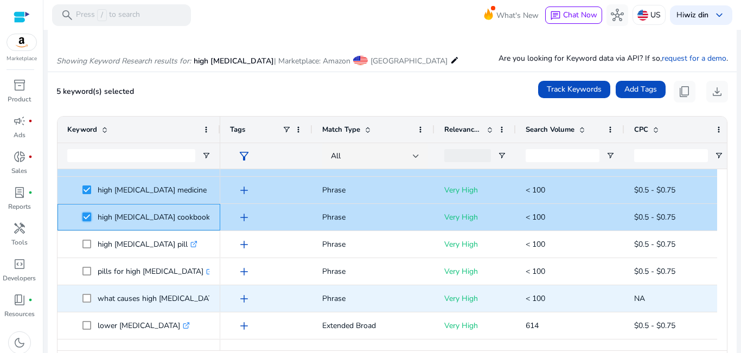
scroll to position [77, 0]
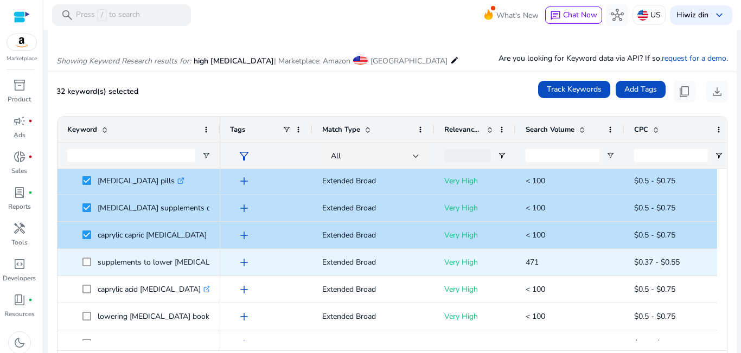
click at [82, 257] on span at bounding box center [89, 262] width 15 height 22
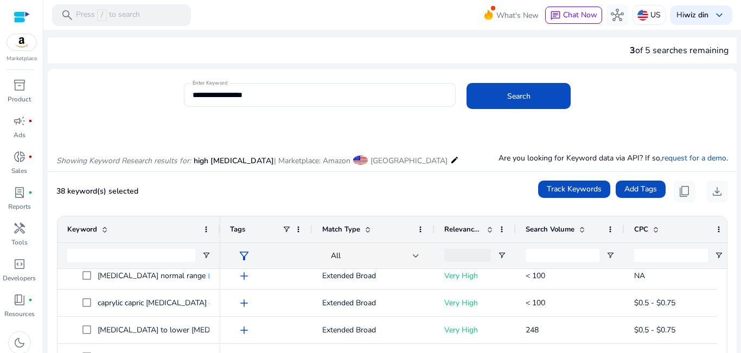
scroll to position [0, 0]
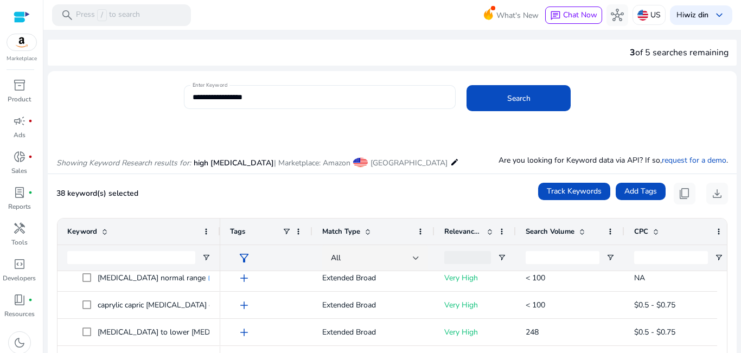
drag, startPoint x: 263, startPoint y: 144, endPoint x: 252, endPoint y: 106, distance: 39.5
click at [247, 112] on div "**********" at bounding box center [392, 285] width 689 height 417
click at [267, 89] on div "**********" at bounding box center [320, 97] width 255 height 24
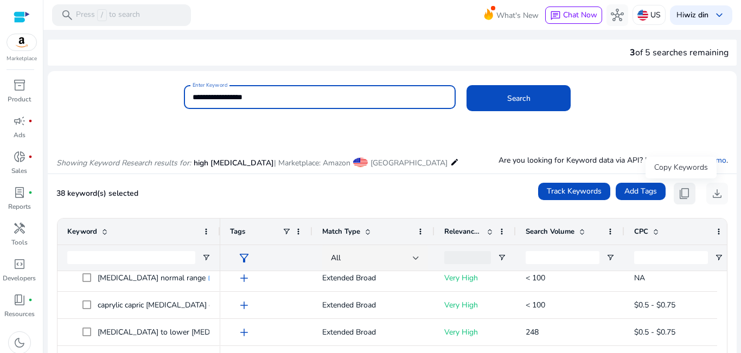
click at [678, 200] on span "content_copy" at bounding box center [684, 193] width 13 height 13
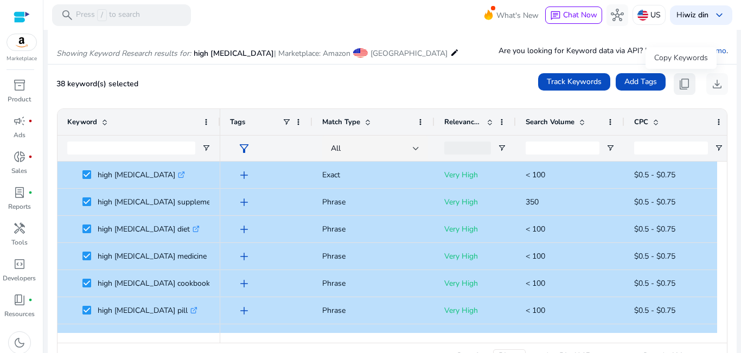
click at [680, 82] on span "content_copy" at bounding box center [684, 84] width 13 height 13
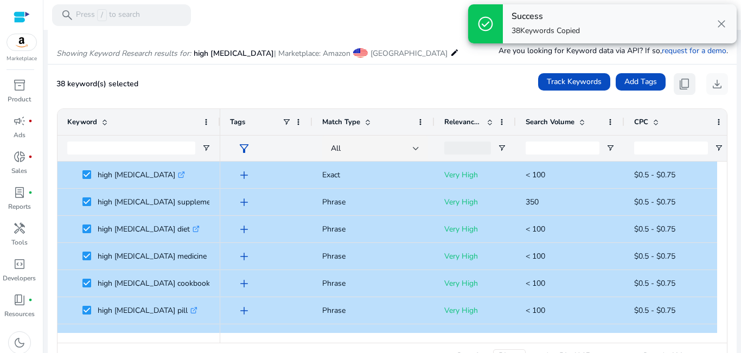
click at [680, 82] on span "content_copy" at bounding box center [684, 84] width 13 height 13
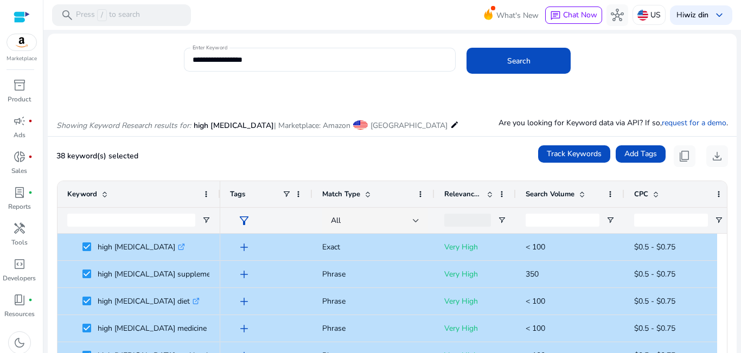
scroll to position [27, 0]
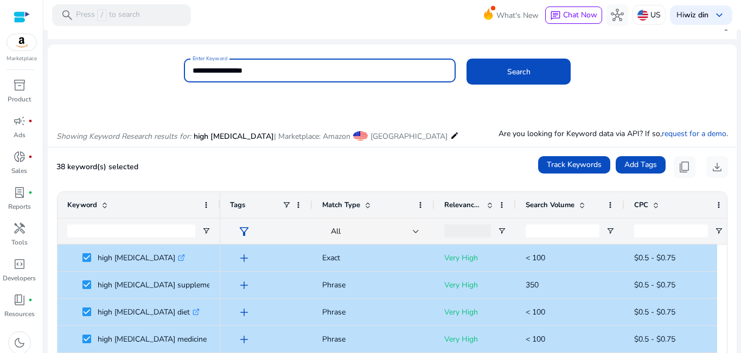
click at [279, 68] on input "**********" at bounding box center [320, 71] width 255 height 12
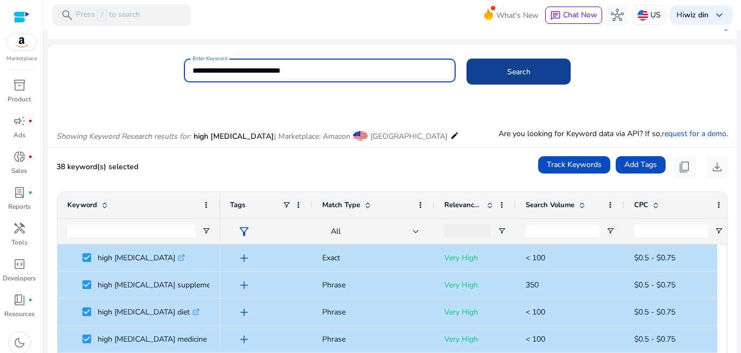
type input "**********"
click at [477, 69] on span at bounding box center [519, 72] width 104 height 26
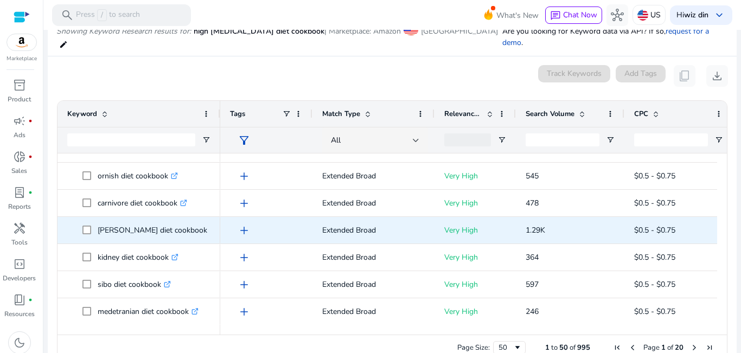
scroll to position [778, 0]
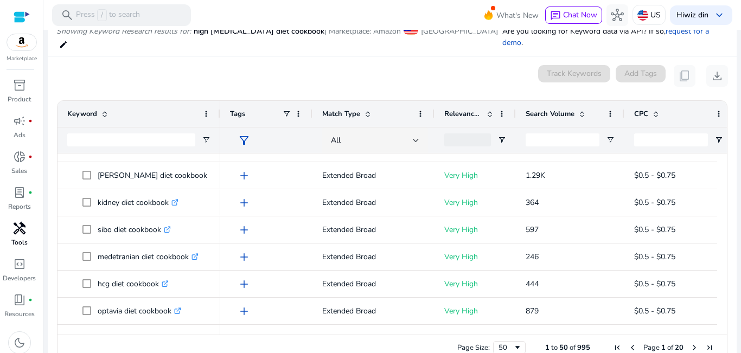
click at [19, 234] on span "handyman" at bounding box center [19, 228] width 13 height 13
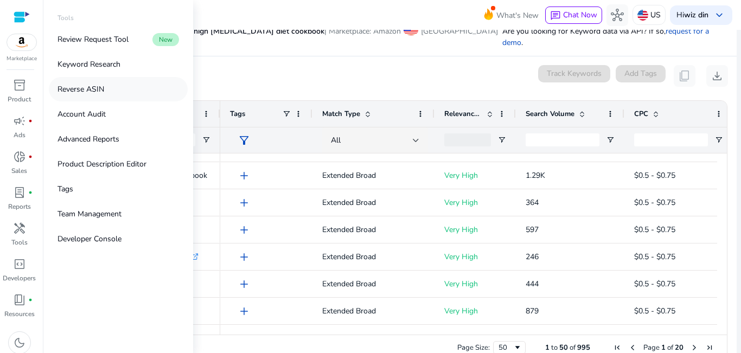
click at [104, 79] on link "Reverse ASIN" at bounding box center [118, 89] width 139 height 24
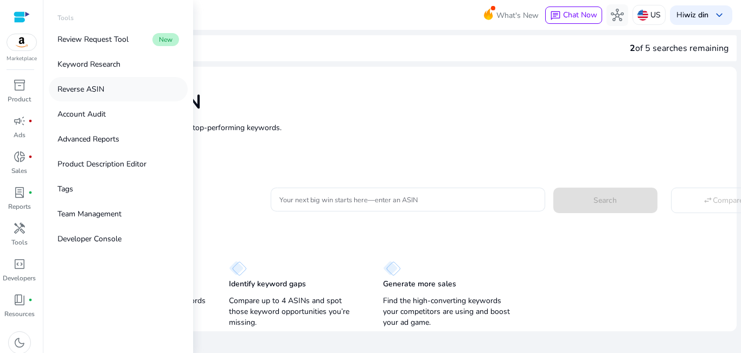
click at [104, 79] on link "Reverse ASIN" at bounding box center [118, 89] width 139 height 24
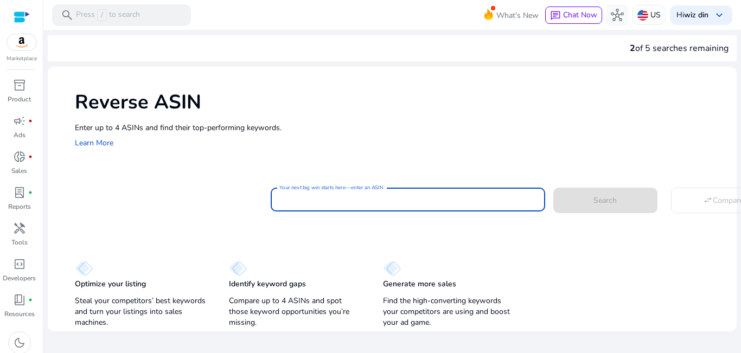
click at [345, 194] on input "Your next big win starts here—enter an ASIN" at bounding box center [407, 200] width 257 height 12
paste input "**********"
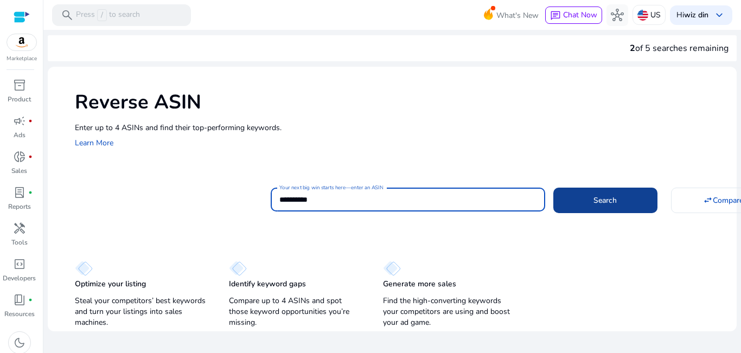
type input "**********"
click at [632, 198] on span at bounding box center [605, 200] width 104 height 26
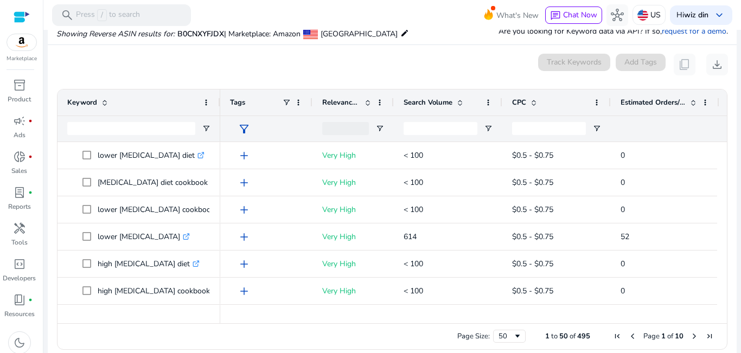
drag, startPoint x: 702, startPoint y: 129, endPoint x: 343, endPoint y: 168, distance: 360.8
click at [343, 168] on div "Keyword Tags Relevance Score" at bounding box center [393, 207] width 670 height 234
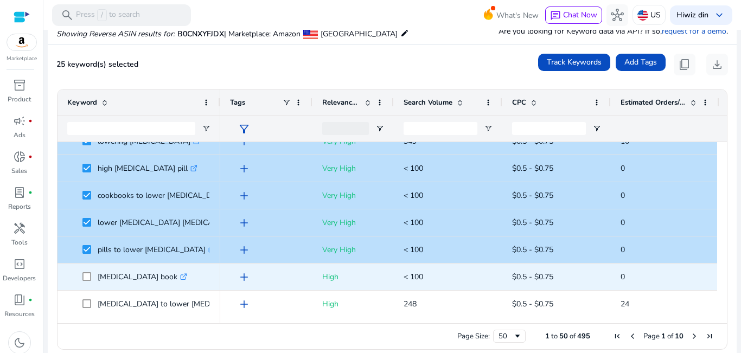
click at [84, 271] on span at bounding box center [89, 277] width 15 height 22
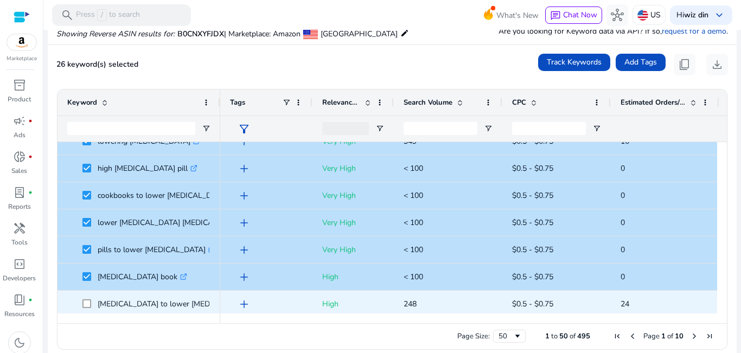
click at [87, 299] on span at bounding box center [89, 304] width 15 height 22
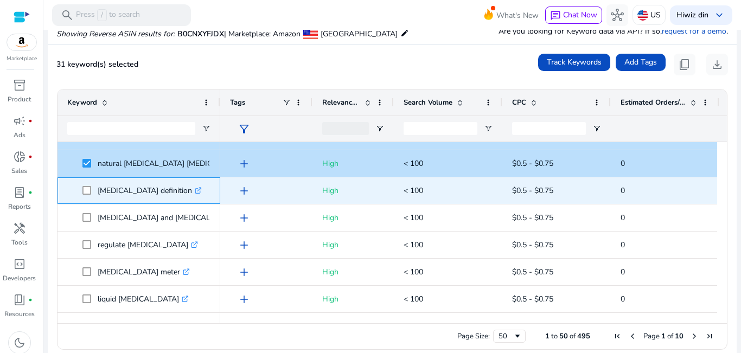
click at [87, 184] on span at bounding box center [89, 191] width 15 height 22
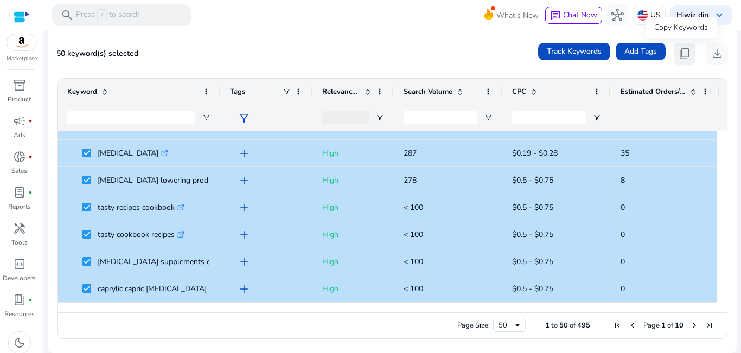
click at [680, 50] on span "content_copy" at bounding box center [684, 53] width 13 height 13
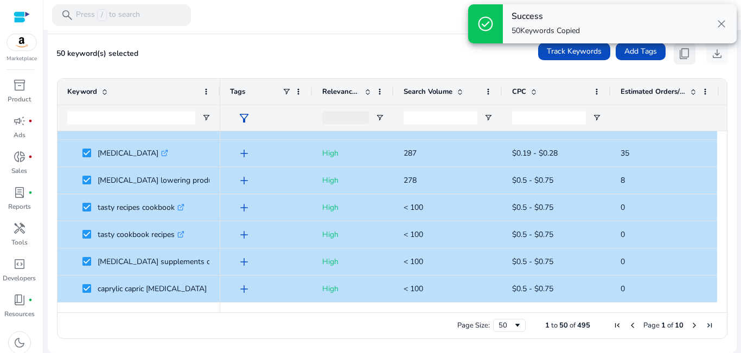
click at [680, 50] on span "content_copy" at bounding box center [684, 53] width 13 height 13
